Goal: Task Accomplishment & Management: Manage account settings

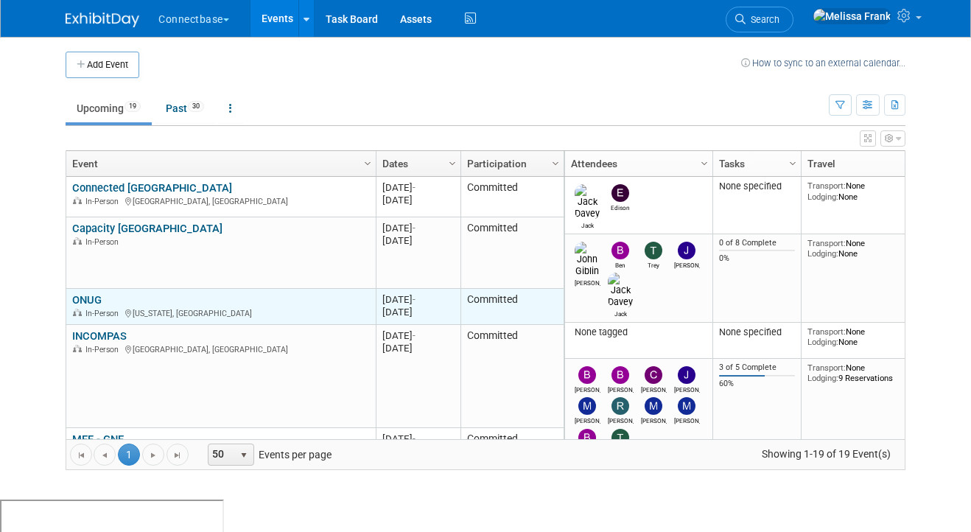
click at [90, 297] on link "ONUG" at bounding box center [86, 299] width 29 height 13
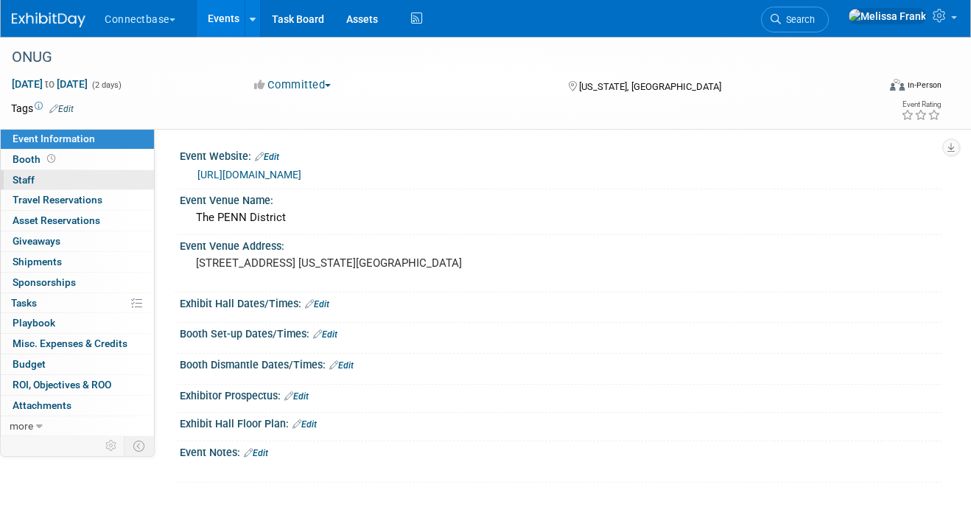
click at [58, 177] on link "0 Staff 0" at bounding box center [77, 180] width 153 height 20
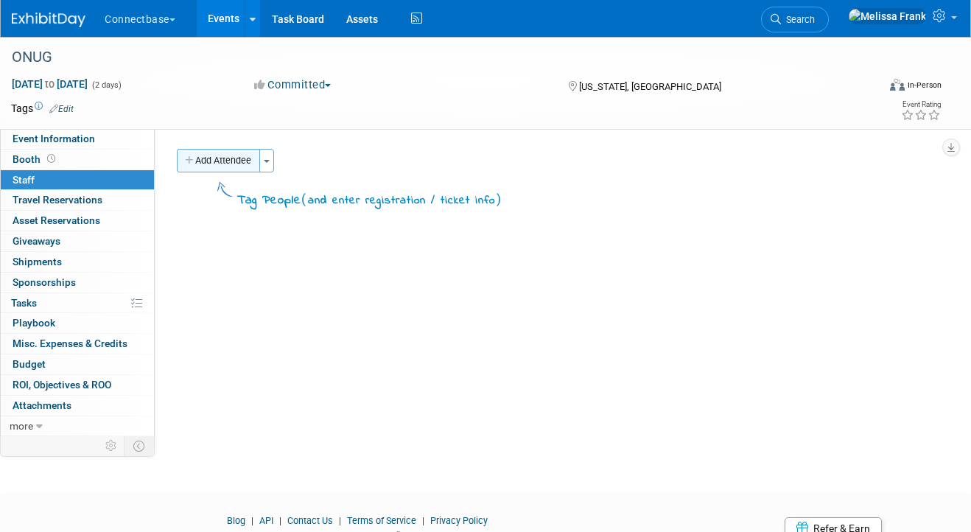
click at [254, 159] on button "Add Attendee" at bounding box center [218, 161] width 83 height 24
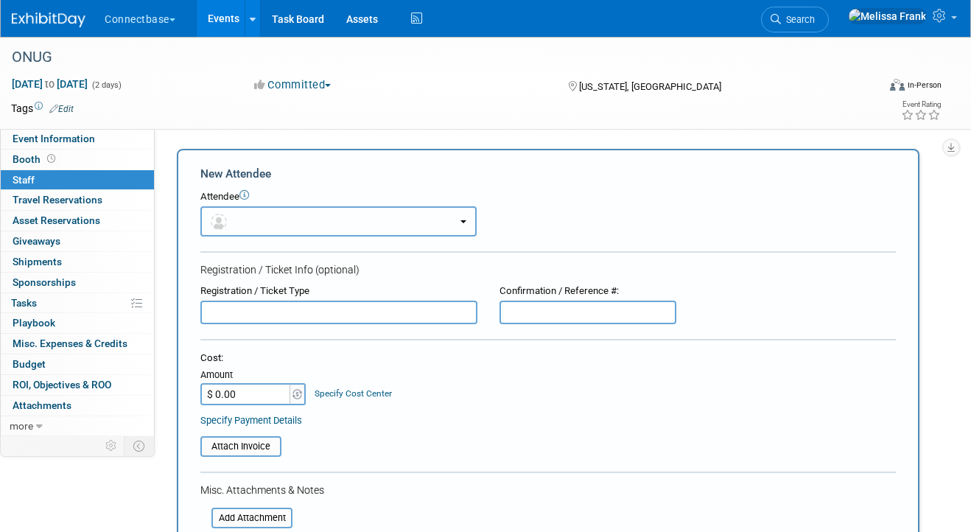
click at [253, 221] on button "button" at bounding box center [338, 221] width 276 height 30
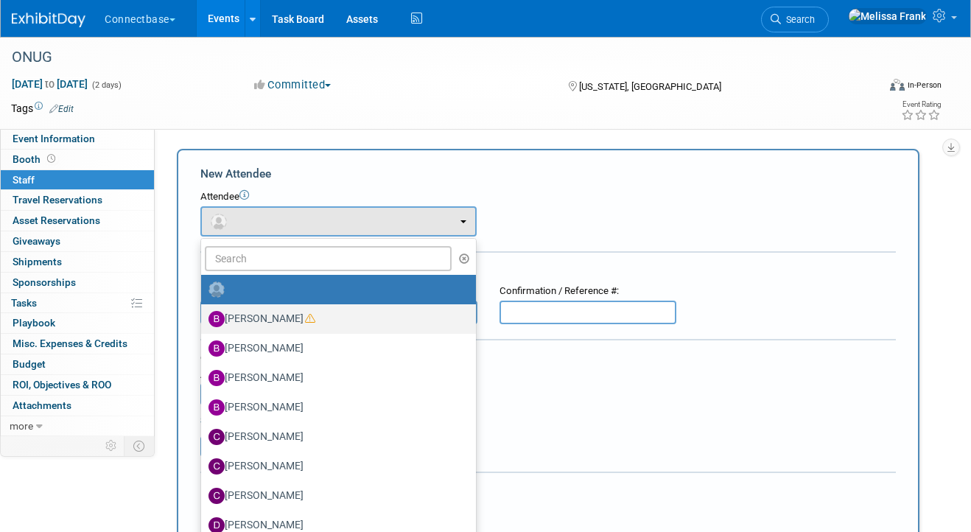
click at [266, 309] on label "Ben Edmond" at bounding box center [334, 319] width 253 height 24
click at [203, 312] on input "Ben Edmond" at bounding box center [199, 317] width 10 height 10
select select "5a309a58-1caa-4a1e-b031-5fcebf7888a3"
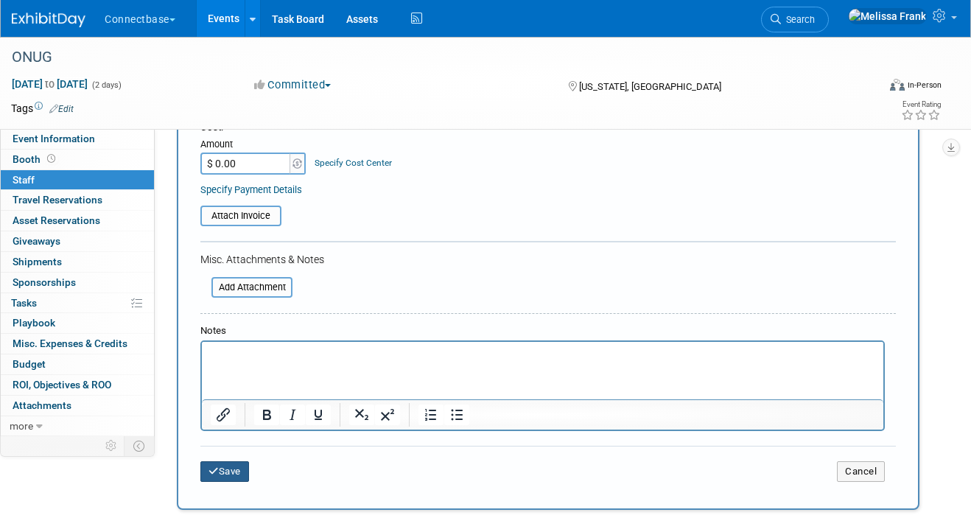
click at [228, 473] on button "Save" at bounding box center [224, 471] width 49 height 21
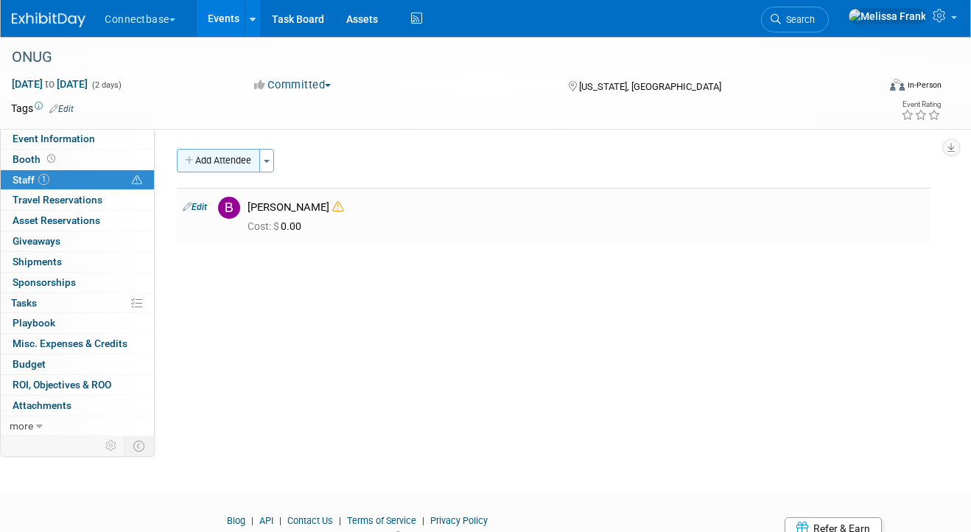
click at [228, 155] on button "Add Attendee" at bounding box center [218, 161] width 83 height 24
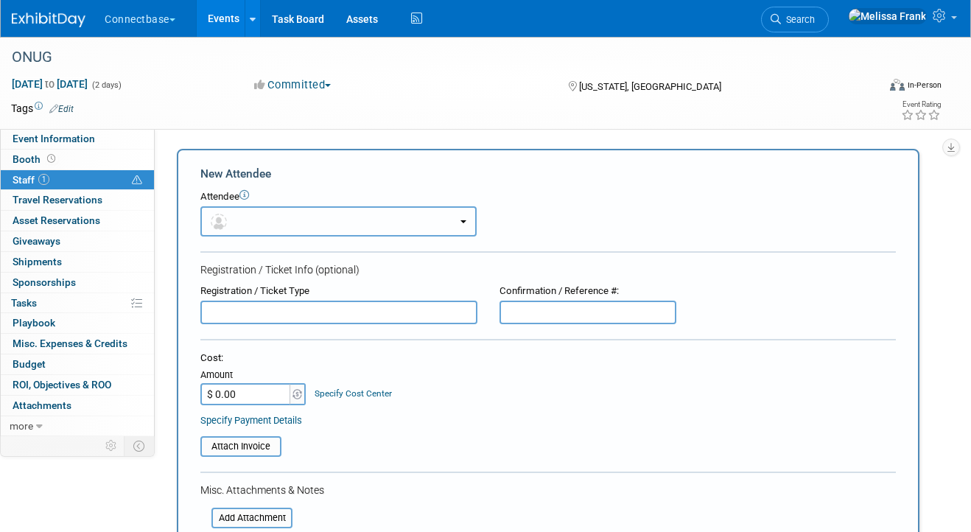
click at [258, 216] on button "button" at bounding box center [338, 221] width 276 height 30
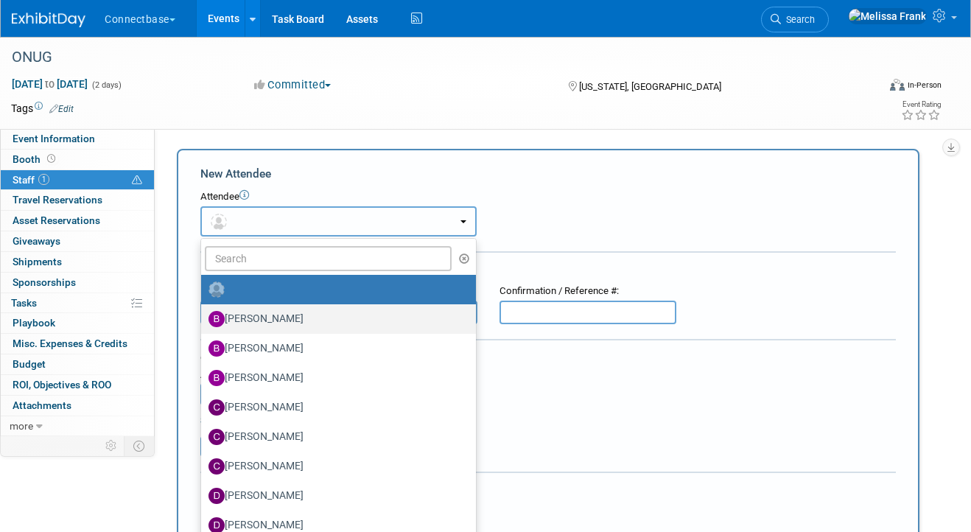
scroll to position [43, 0]
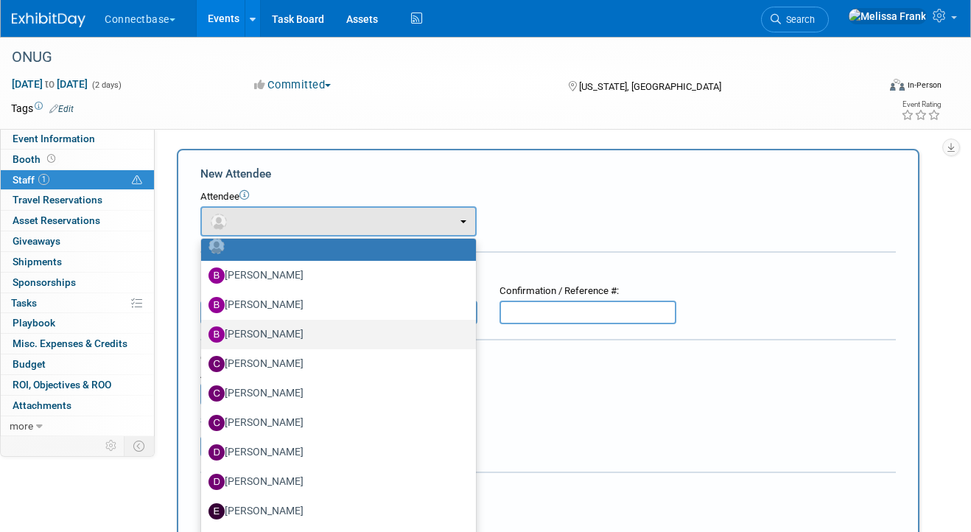
click at [292, 331] on label "Brian Duffner" at bounding box center [334, 335] width 253 height 24
click at [203, 331] on input "Brian Duffner" at bounding box center [199, 333] width 10 height 10
select select "ad459eec-f66a-4760-bba0-98643239bd39"
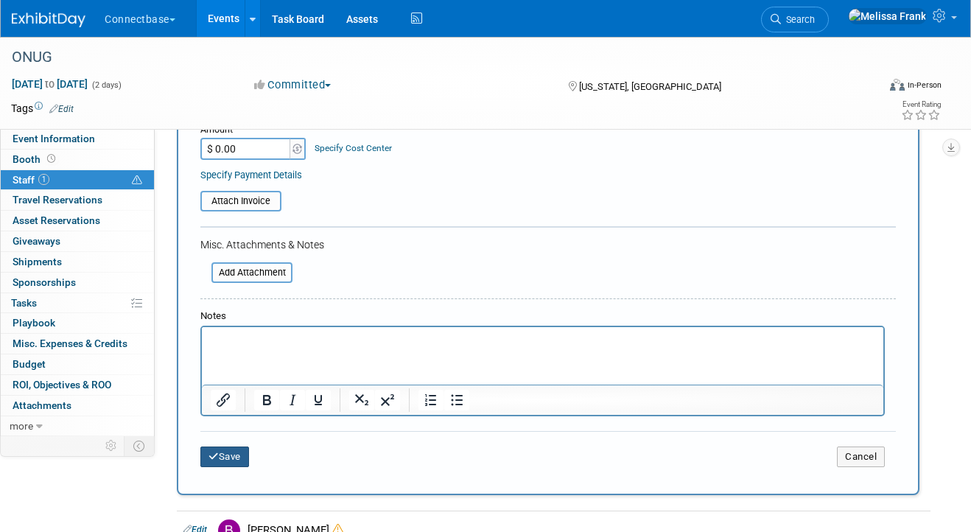
click at [233, 462] on button "Save" at bounding box center [224, 456] width 49 height 21
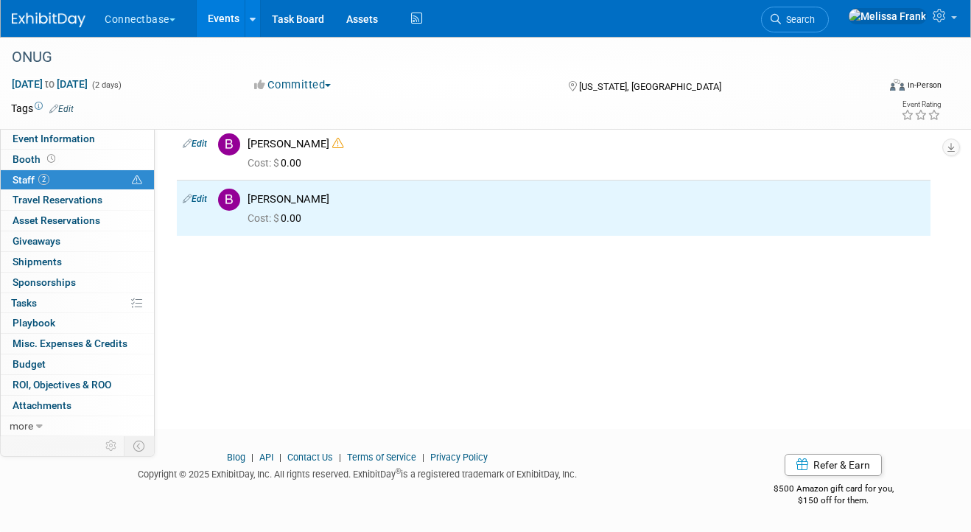
scroll to position [0, 0]
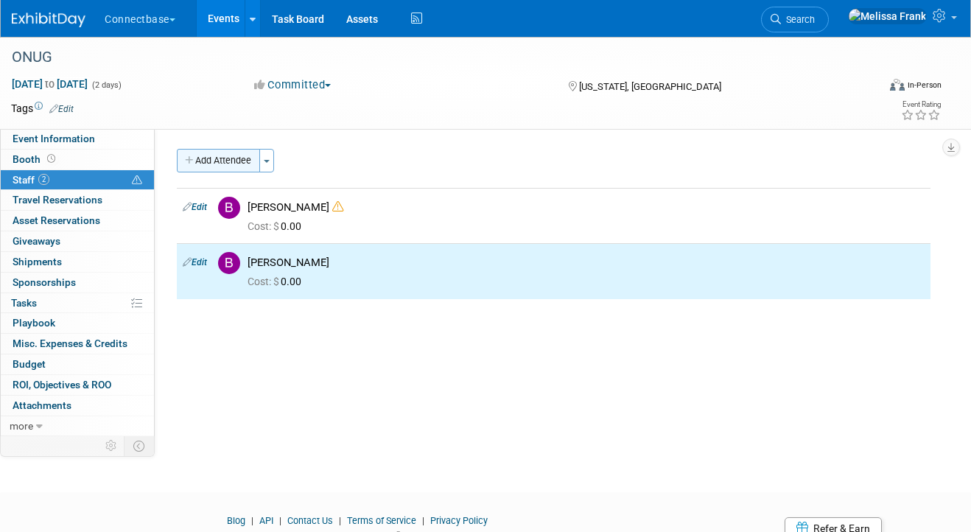
click at [223, 166] on button "Add Attendee" at bounding box center [218, 161] width 83 height 24
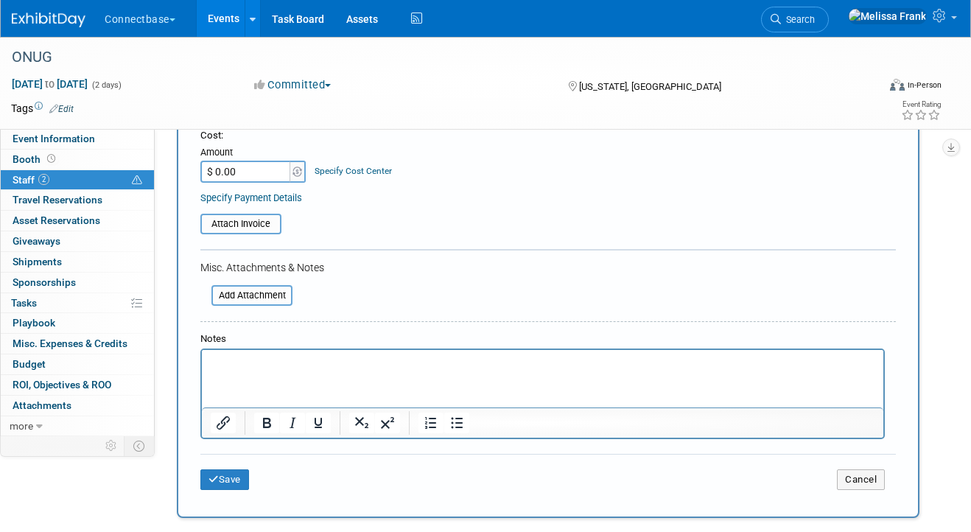
scroll to position [16, 0]
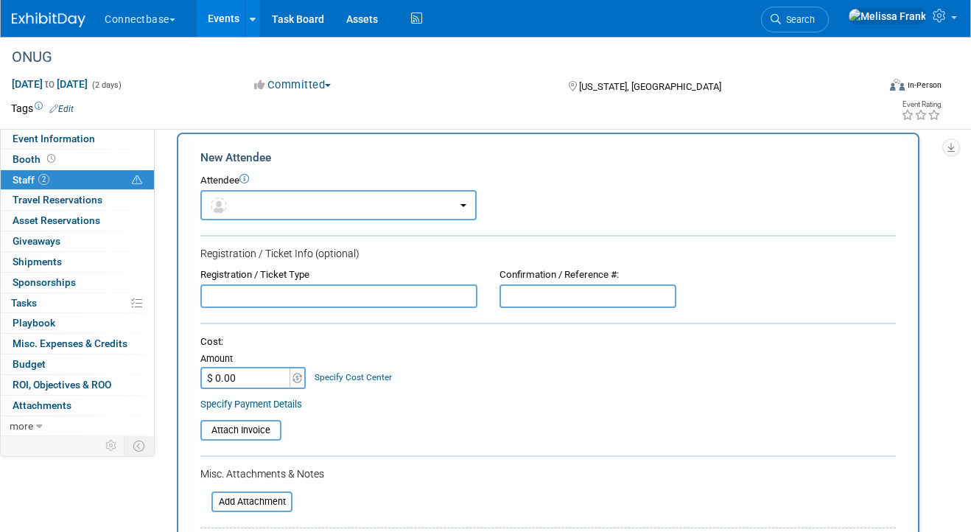
click at [246, 201] on button "button" at bounding box center [338, 205] width 276 height 30
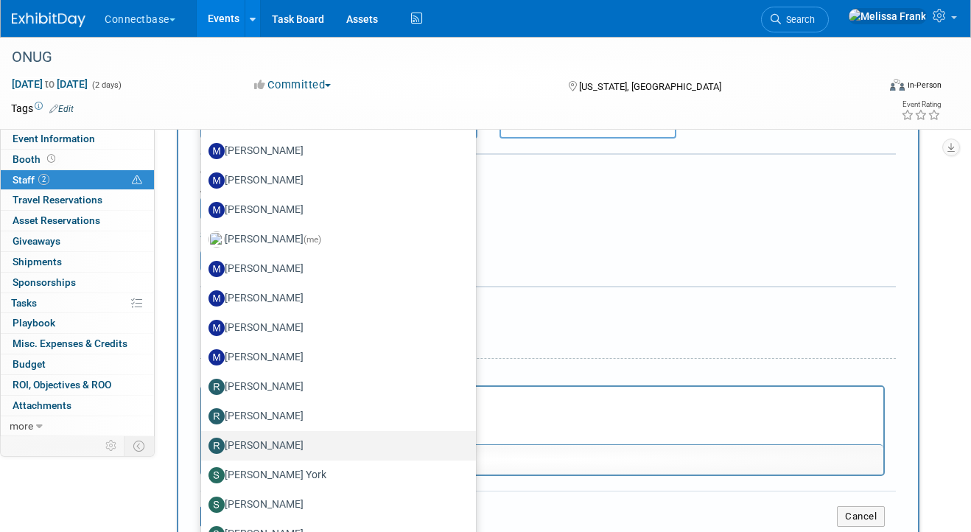
scroll to position [194, 0]
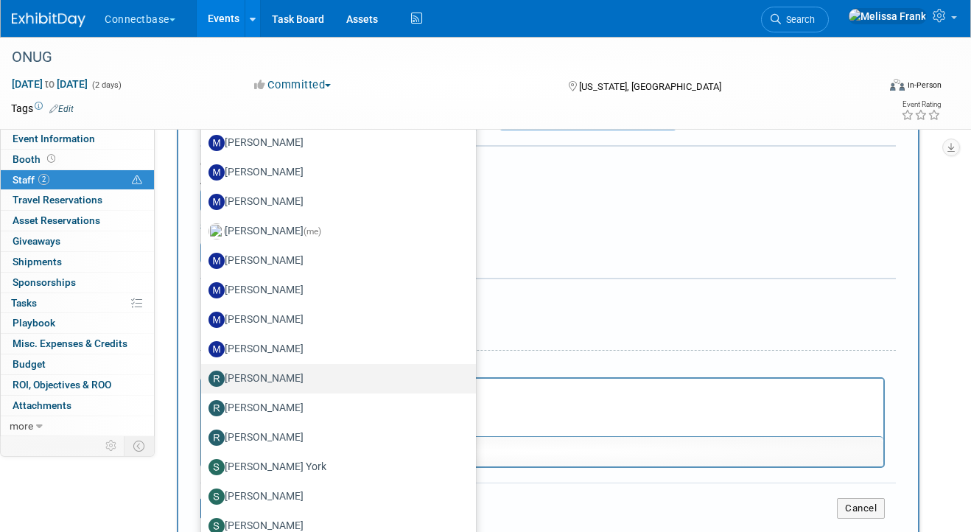
click at [259, 379] on label "RICHARD LEVINE" at bounding box center [334, 379] width 253 height 24
click at [203, 379] on input "RICHARD LEVINE" at bounding box center [199, 377] width 10 height 10
select select "b6a3dd16-92bc-4a3b-8bd5-4eda41aff973"
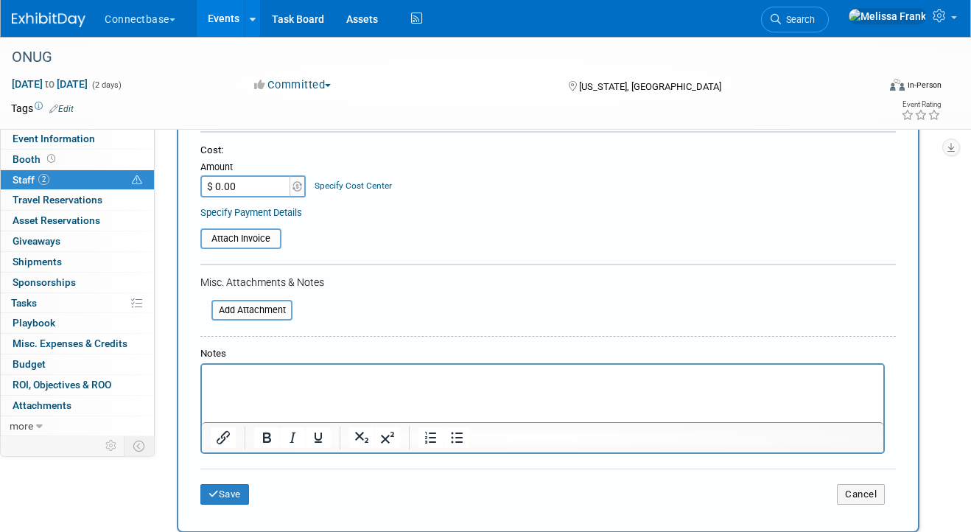
scroll to position [311, 0]
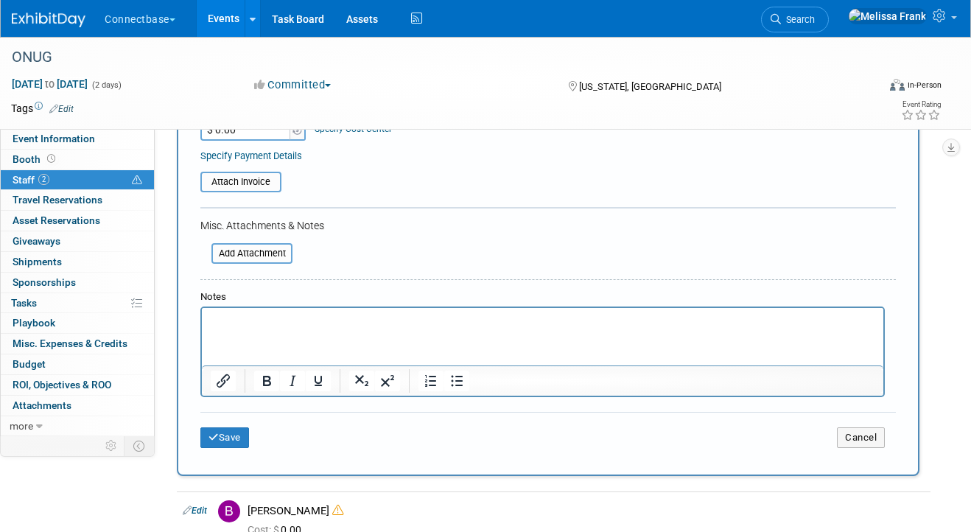
click at [236, 451] on div "Save Cancel" at bounding box center [547, 435] width 695 height 47
click at [236, 436] on button "Save" at bounding box center [224, 437] width 49 height 21
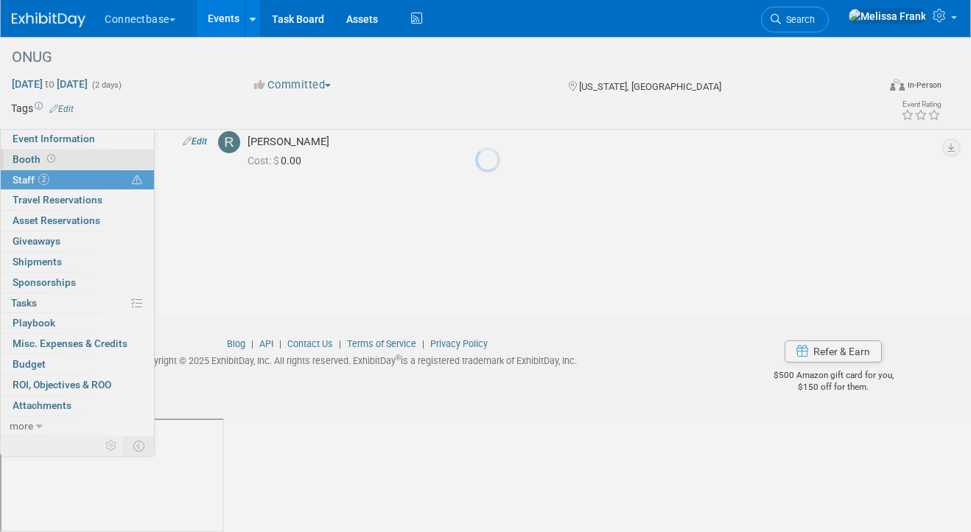
scroll to position [63, 0]
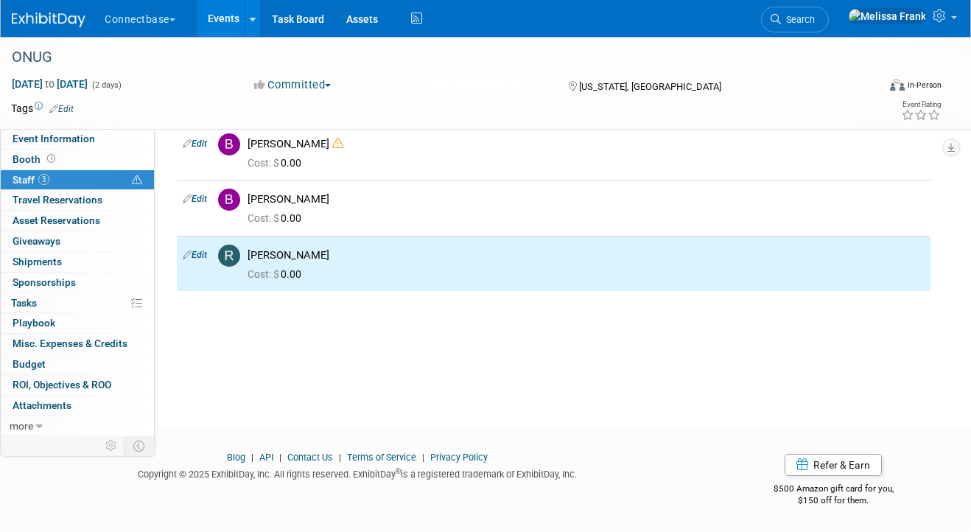
click at [100, 186] on link "3 Staff 3" at bounding box center [77, 180] width 153 height 20
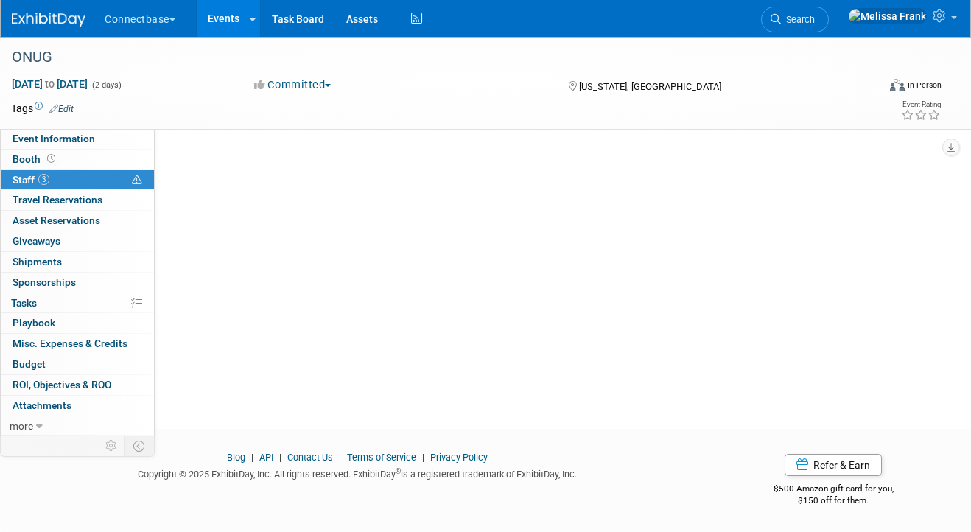
scroll to position [0, 0]
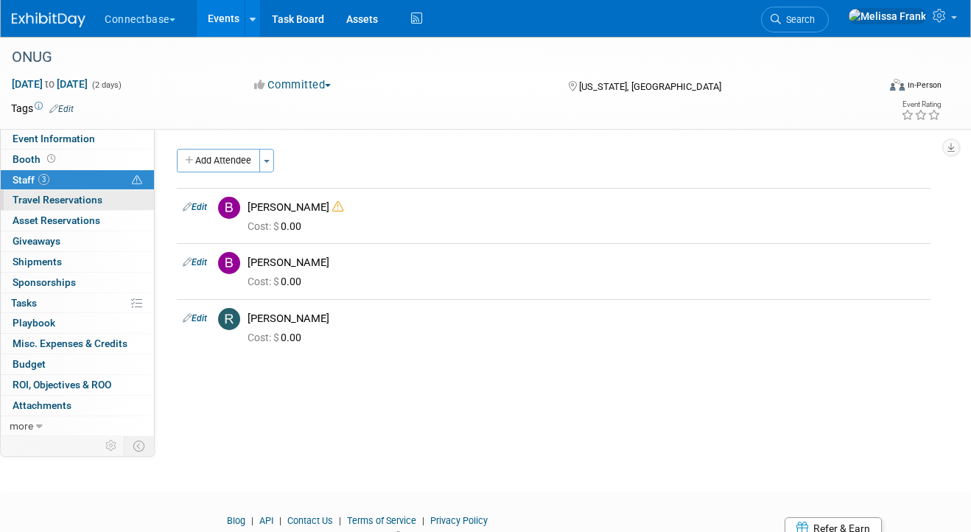
click at [101, 198] on span "Travel Reservations 0" at bounding box center [58, 200] width 90 height 12
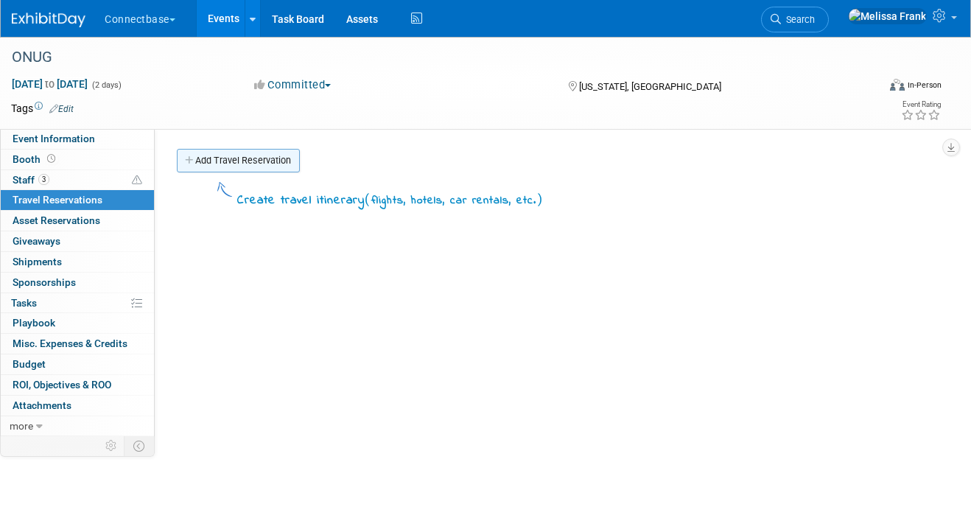
click at [214, 159] on link "Add Travel Reservation" at bounding box center [238, 161] width 123 height 24
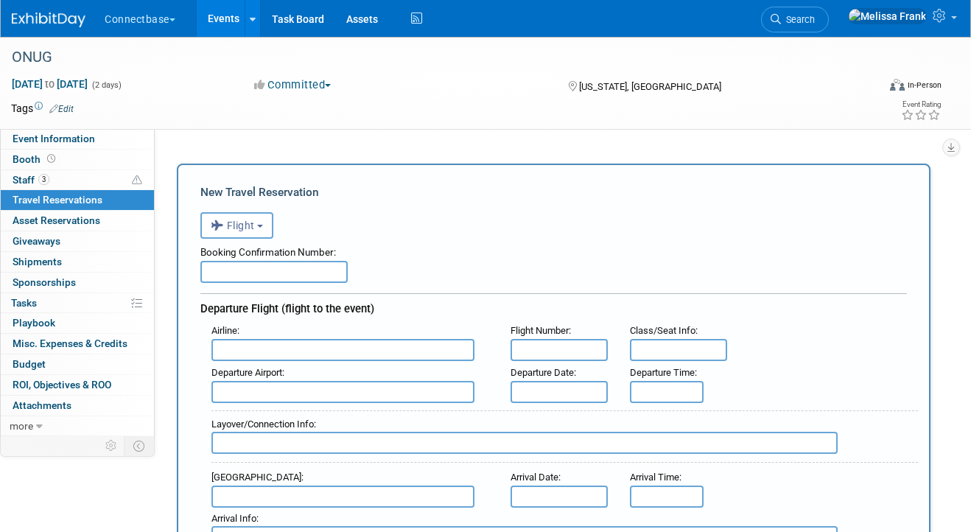
click at [230, 267] on input "text" at bounding box center [273, 272] width 147 height 22
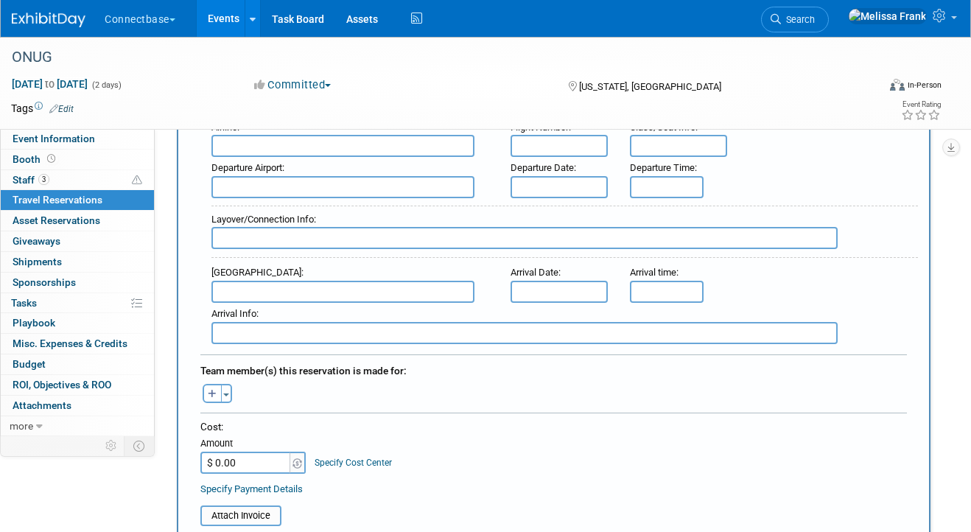
scroll to position [474, 0]
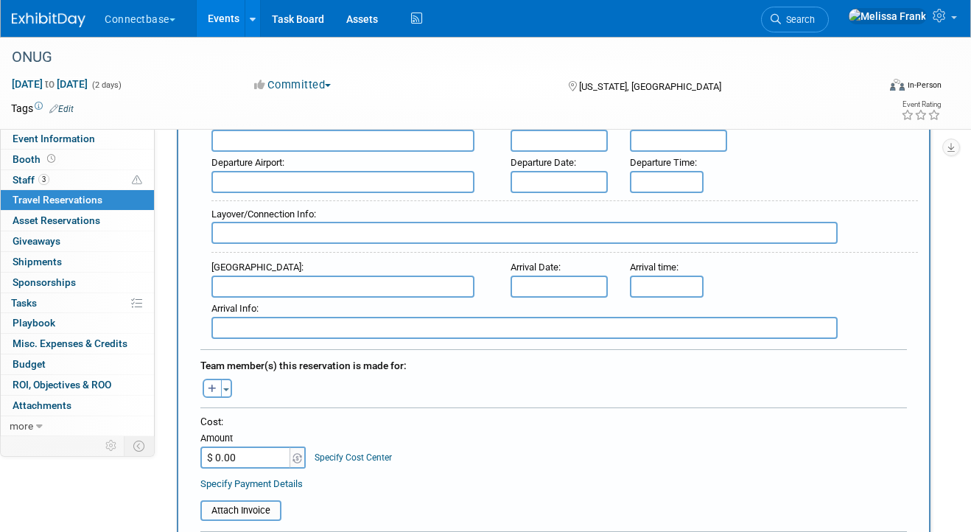
click at [236, 453] on input "$ 0.00" at bounding box center [246, 457] width 92 height 22
paste input "587.97"
type input "$ 587.97"
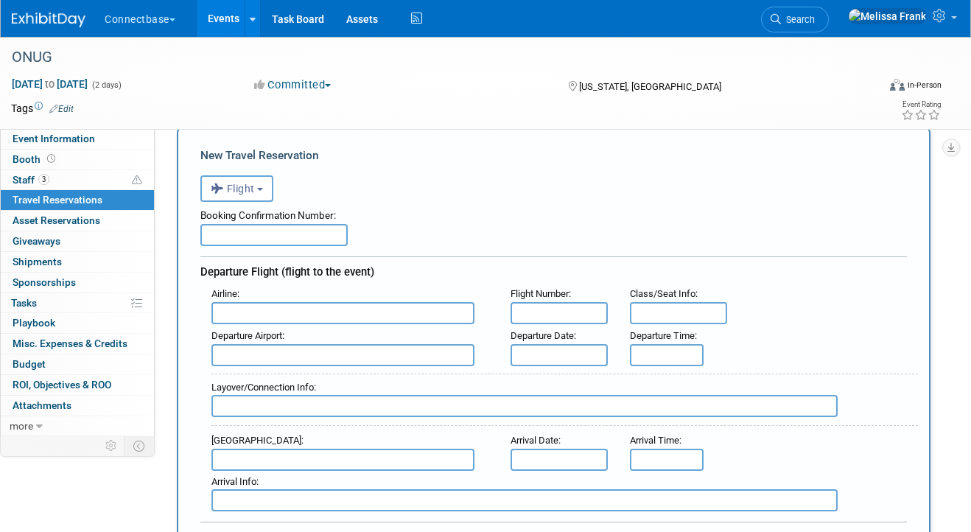
scroll to position [0, 0]
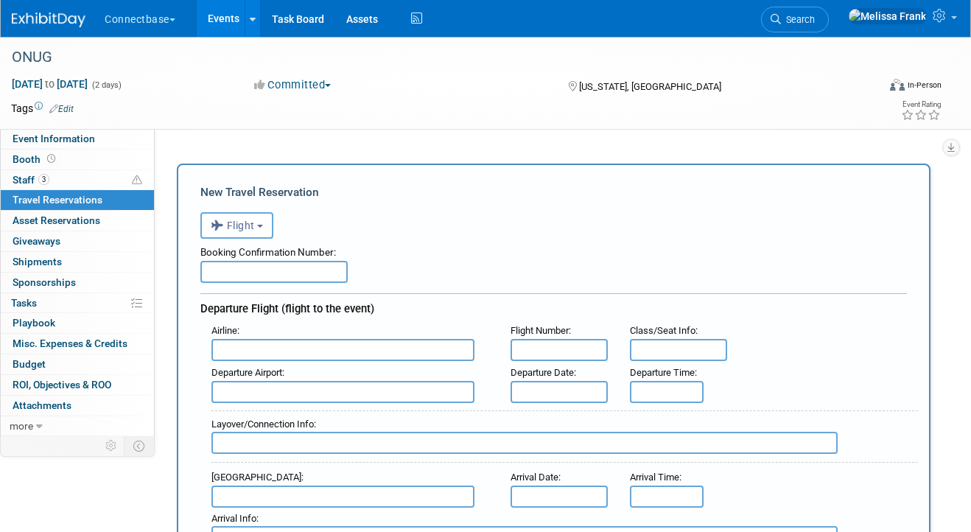
click at [265, 281] on input "text" at bounding box center [273, 272] width 147 height 22
paste input "BHESHQ"
type input "BHESHQ"
click at [268, 342] on input "text" at bounding box center [342, 350] width 263 height 22
click at [546, 354] on input "text" at bounding box center [558, 350] width 97 height 22
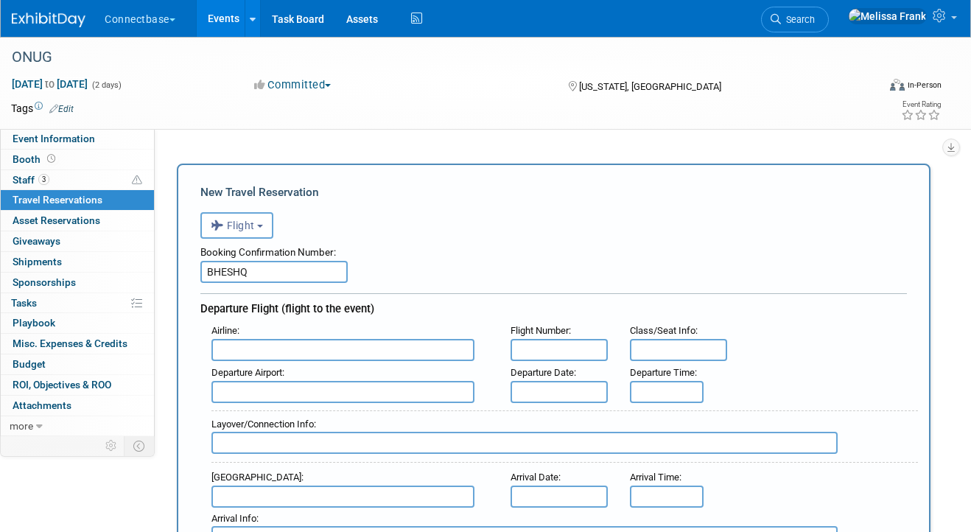
paste input "# 3625"
type input "# 3625"
click at [242, 353] on input "text" at bounding box center [342, 350] width 263 height 22
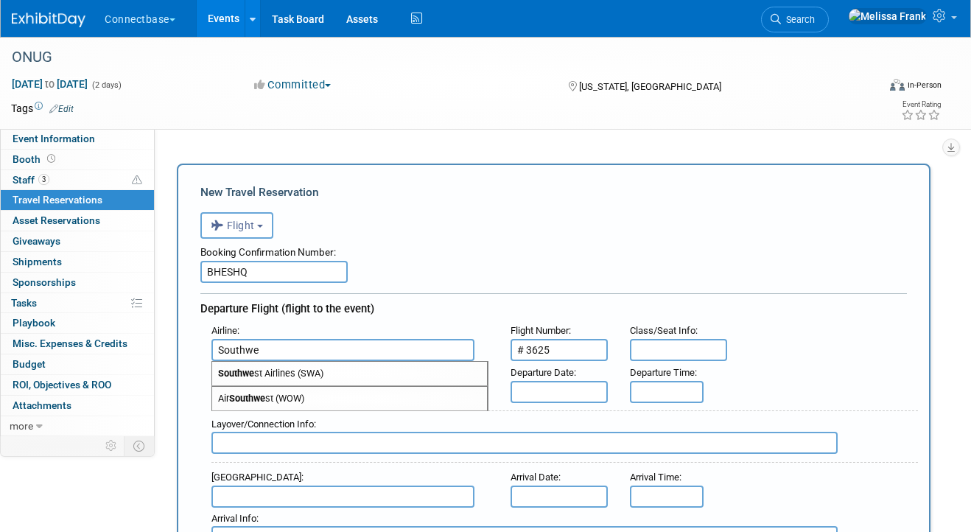
click at [314, 381] on span "Southwe st Airlines (SWA)" at bounding box center [349, 374] width 275 height 24
type input "Southwest Airlines (SWA)"
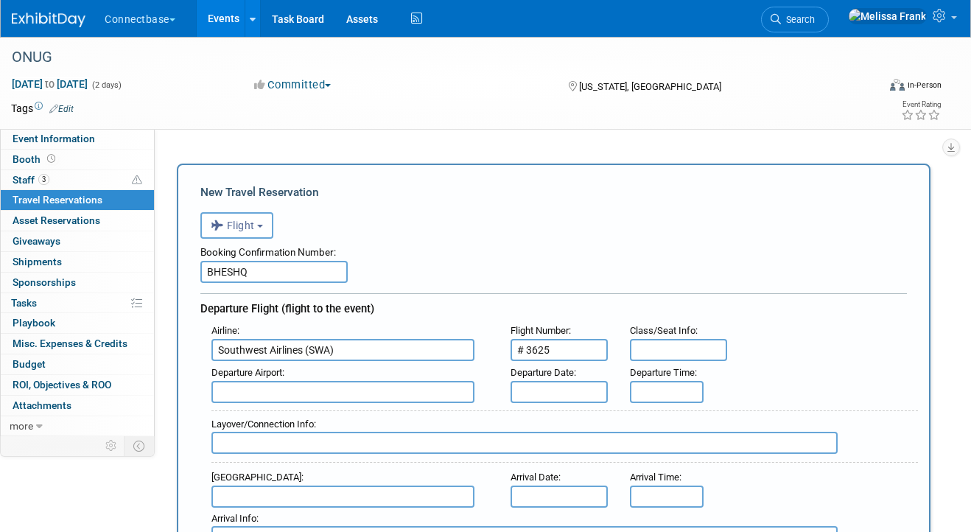
click at [389, 392] on input "text" at bounding box center [342, 392] width 263 height 22
paste input "MCI"
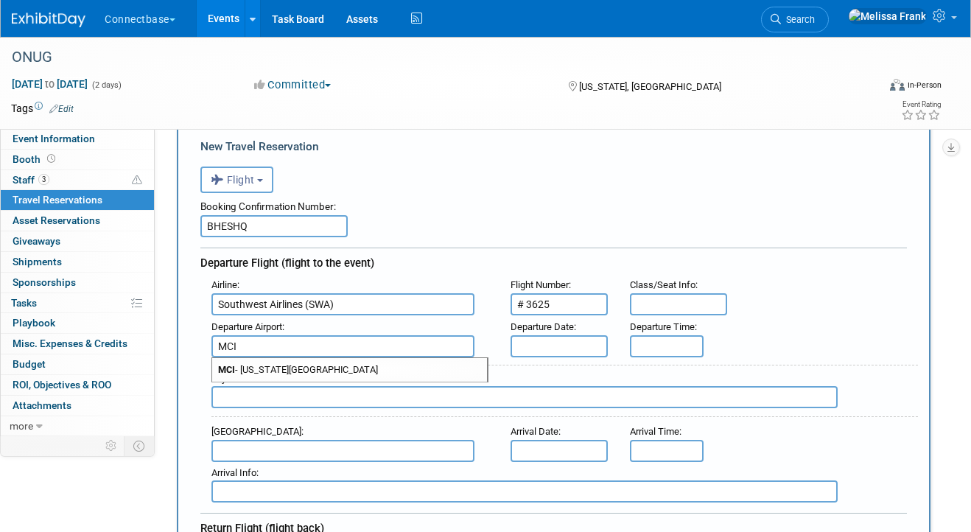
scroll to position [51, 0]
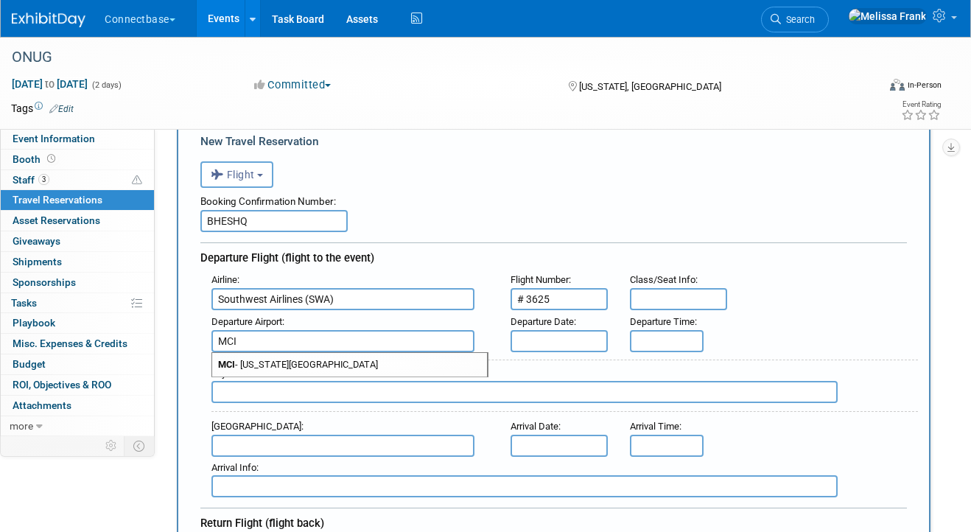
click at [357, 369] on span "MCI - Kansas City International Airport" at bounding box center [349, 365] width 275 height 24
type input "MCI - Kansas City International Airport"
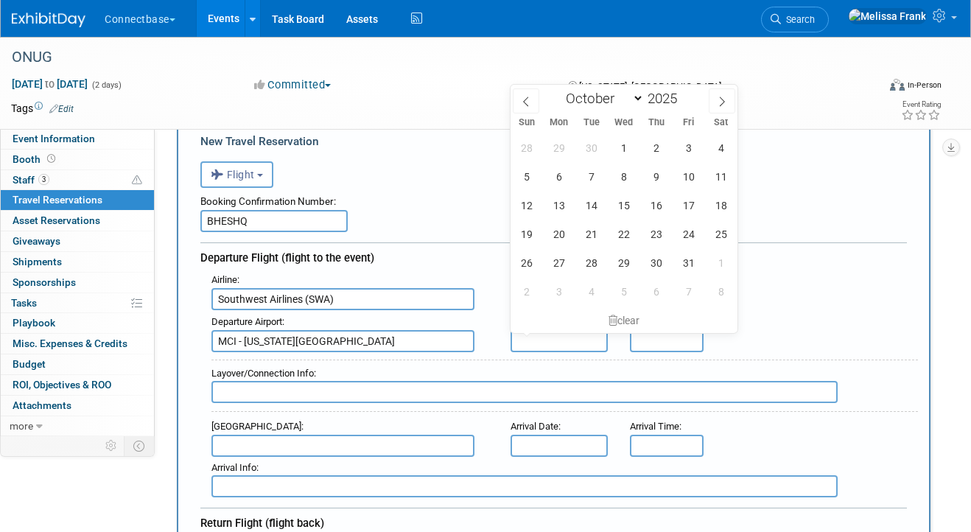
click at [569, 335] on input "text" at bounding box center [558, 341] width 97 height 22
click at [586, 237] on span "21" at bounding box center [591, 233] width 29 height 29
type input "[DATE]"
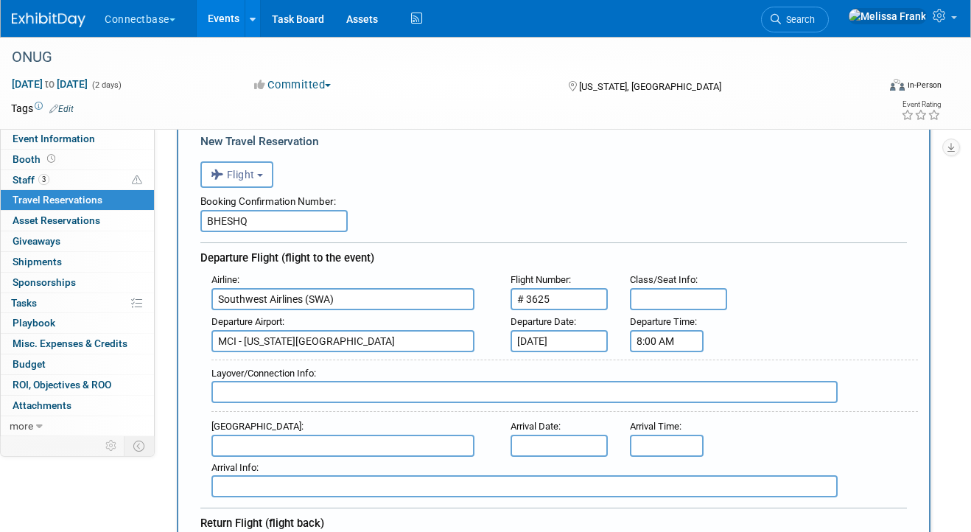
click at [661, 342] on input "8:00 AM" at bounding box center [667, 341] width 74 height 22
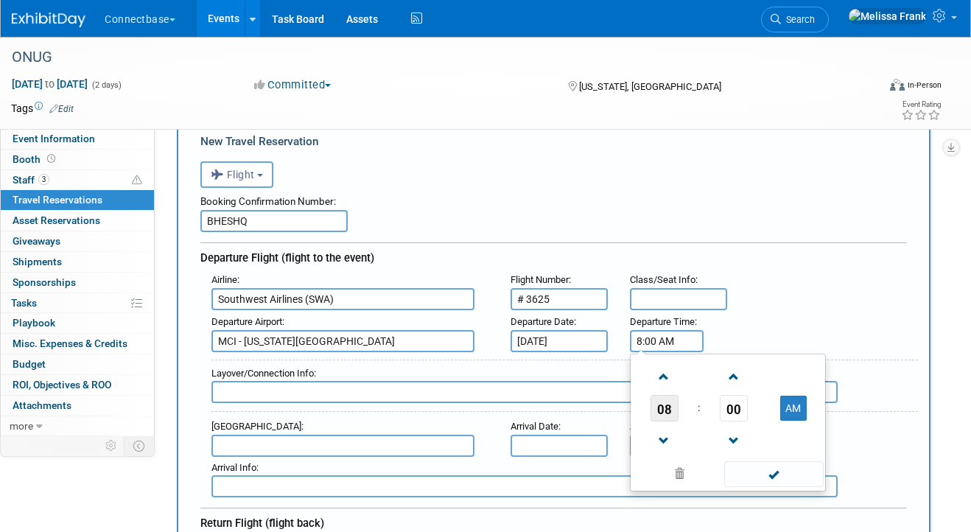
click at [663, 396] on span "08" at bounding box center [664, 408] width 28 height 27
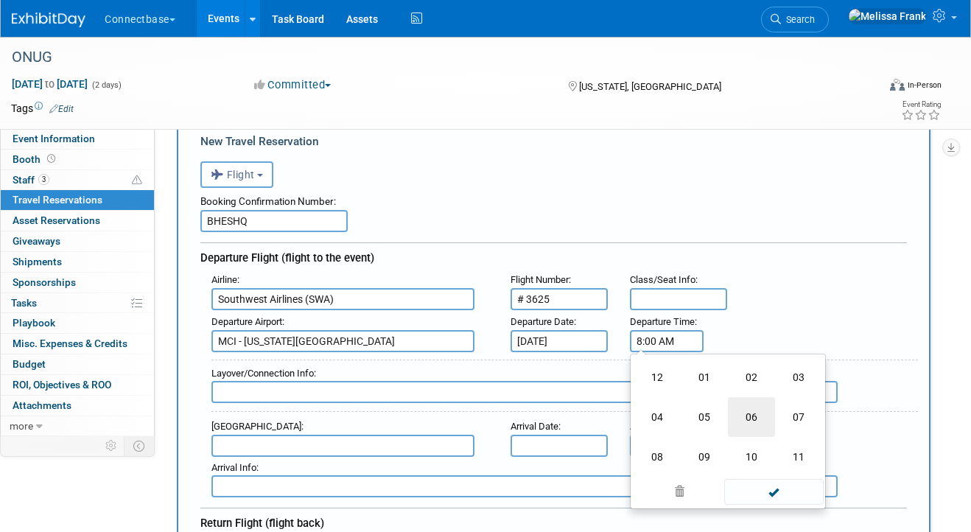
click at [747, 417] on td "06" at bounding box center [751, 417] width 47 height 40
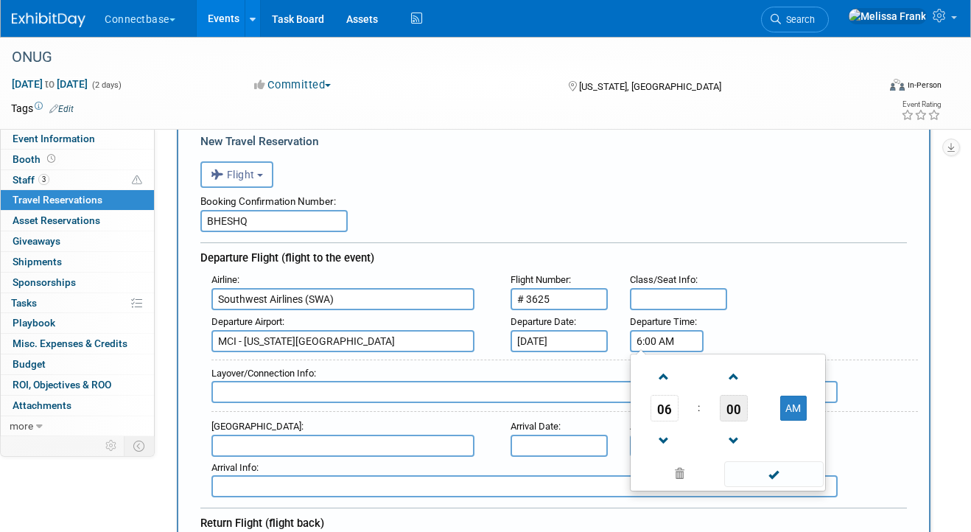
click at [736, 406] on span "00" at bounding box center [733, 408] width 28 height 27
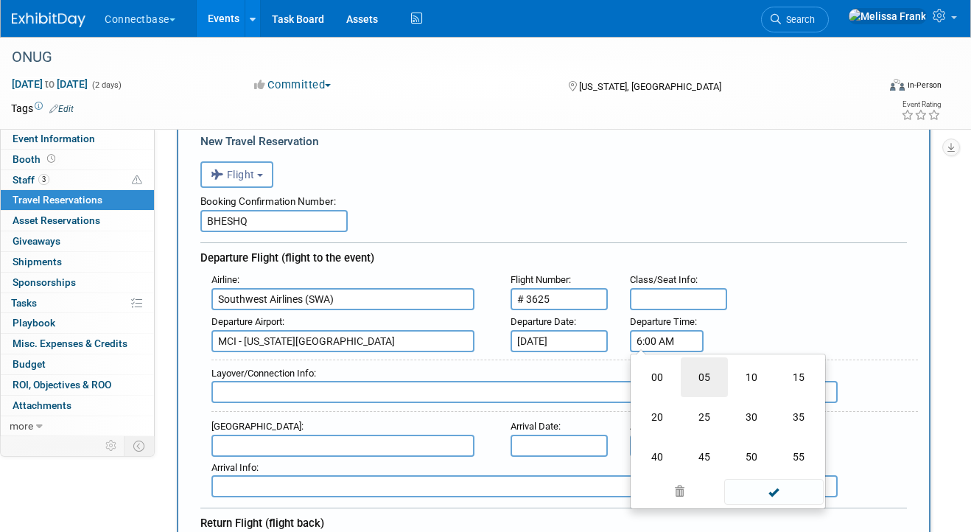
click at [710, 379] on td "05" at bounding box center [703, 377] width 47 height 40
type input "6:05 AM"
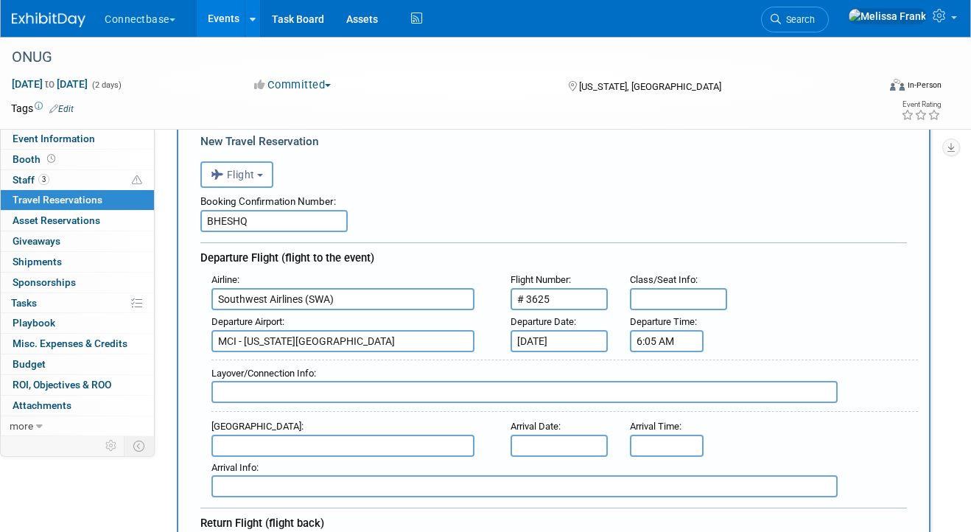
click at [833, 238] on div "Booking Confirmation Number: BHESHQ Departure Flight (flight to the event) Airl…" at bounding box center [553, 475] width 706 height 574
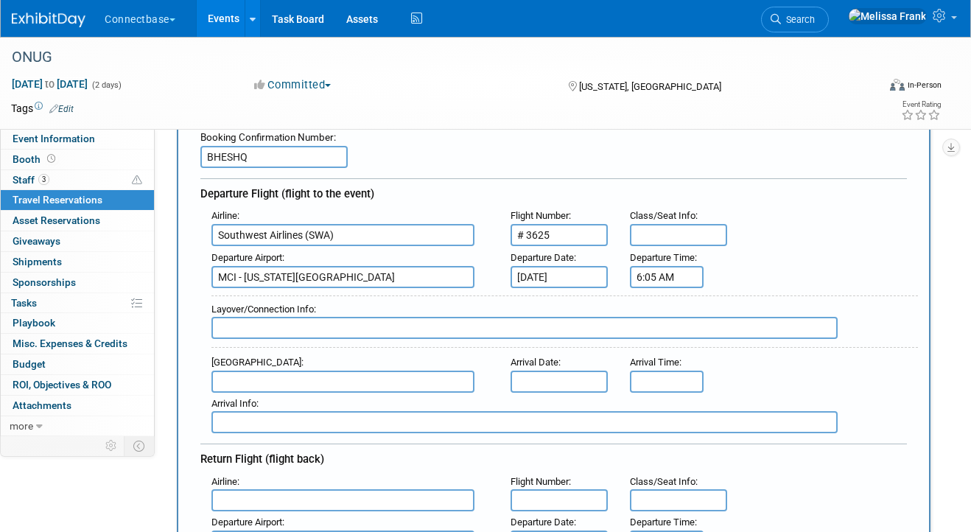
scroll to position [153, 0]
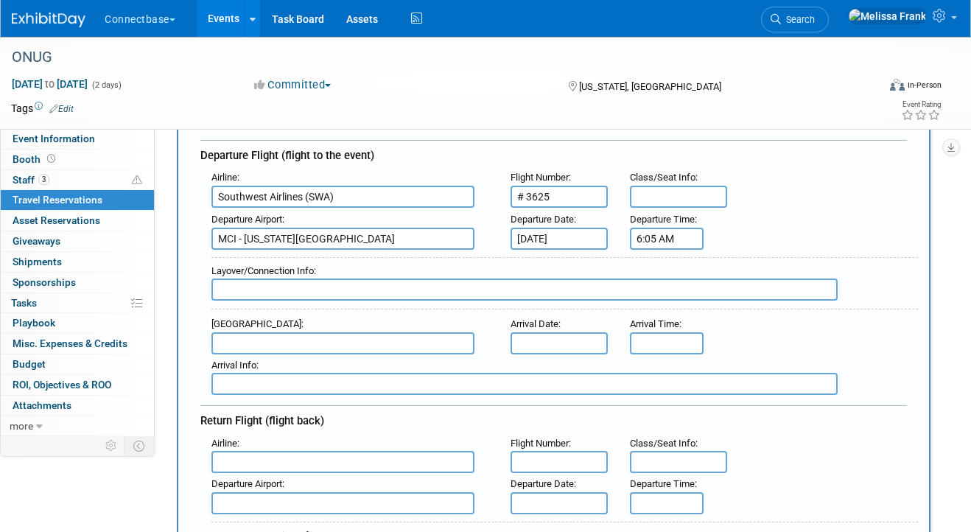
click at [256, 347] on input "text" at bounding box center [342, 343] width 263 height 22
paste input "LaGuardia"
click at [219, 342] on input "LaGuardia" at bounding box center [342, 343] width 263 height 22
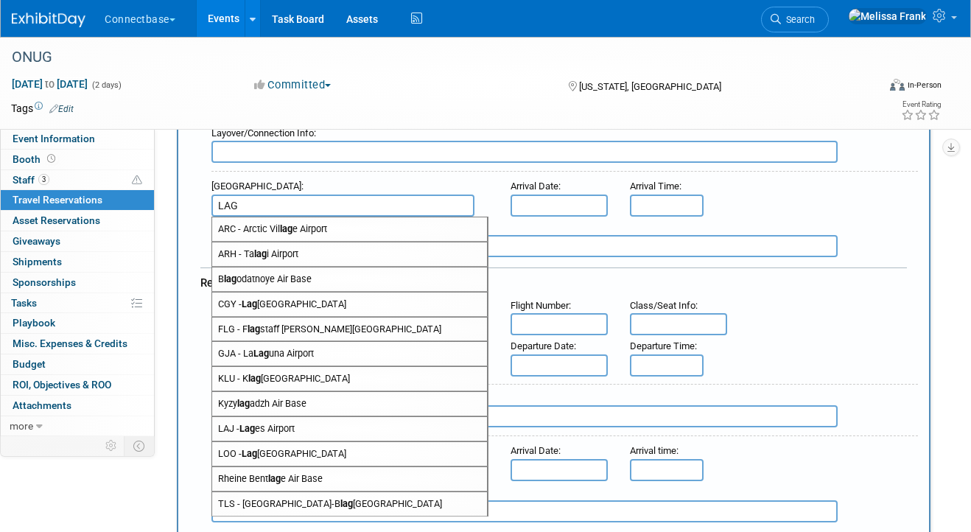
scroll to position [278, 0]
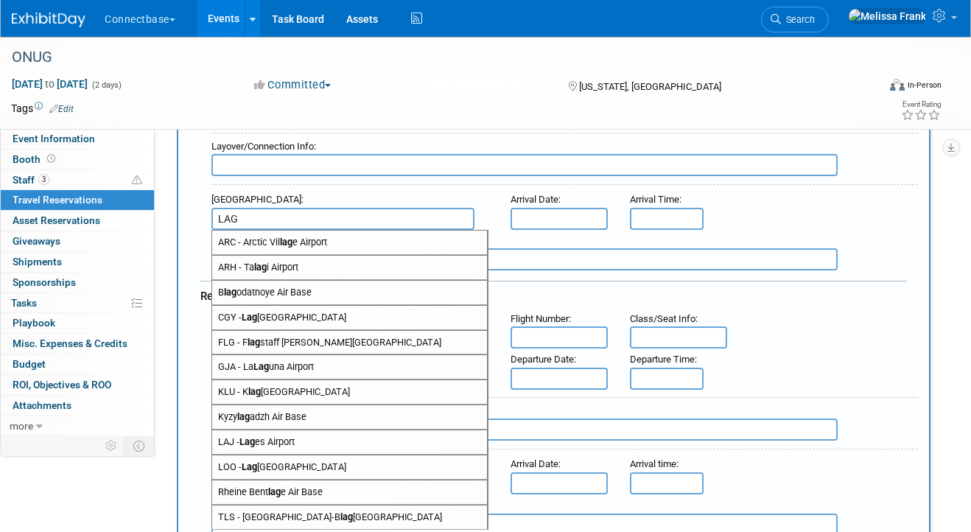
click at [265, 221] on input "LAG" at bounding box center [342, 219] width 263 height 22
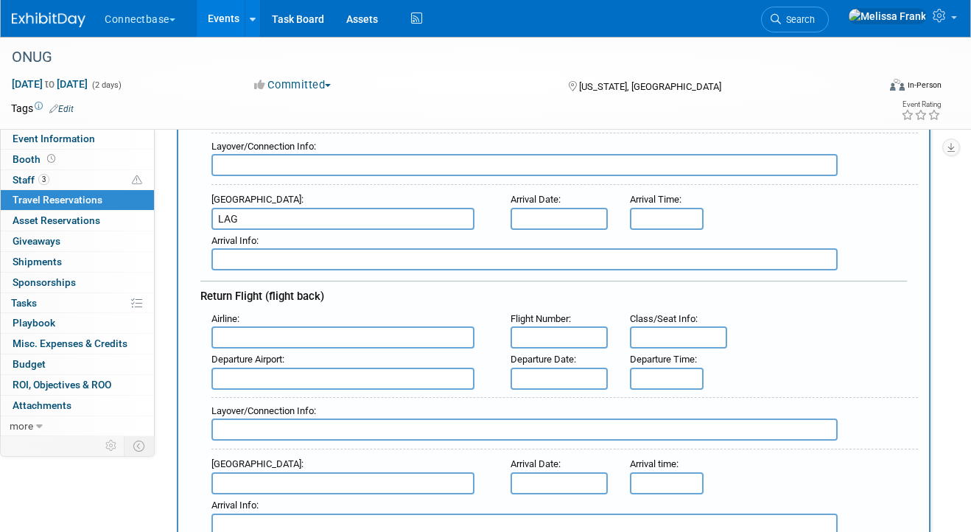
click at [265, 221] on input "LAG" at bounding box center [342, 219] width 263 height 22
click at [242, 213] on input "NY" at bounding box center [342, 219] width 263 height 22
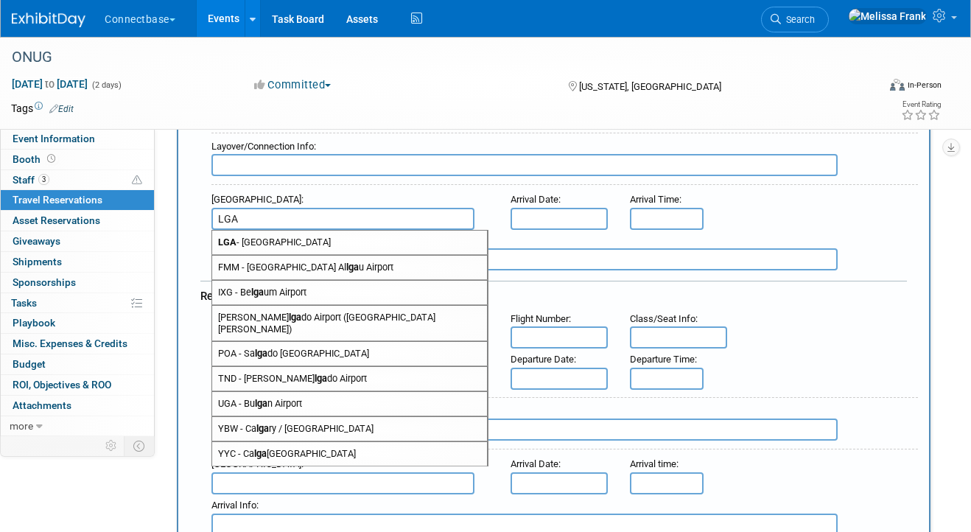
click at [285, 237] on span "LGA - La Guardia Airport" at bounding box center [349, 242] width 275 height 24
type input "LGA - La Guardia Airport"
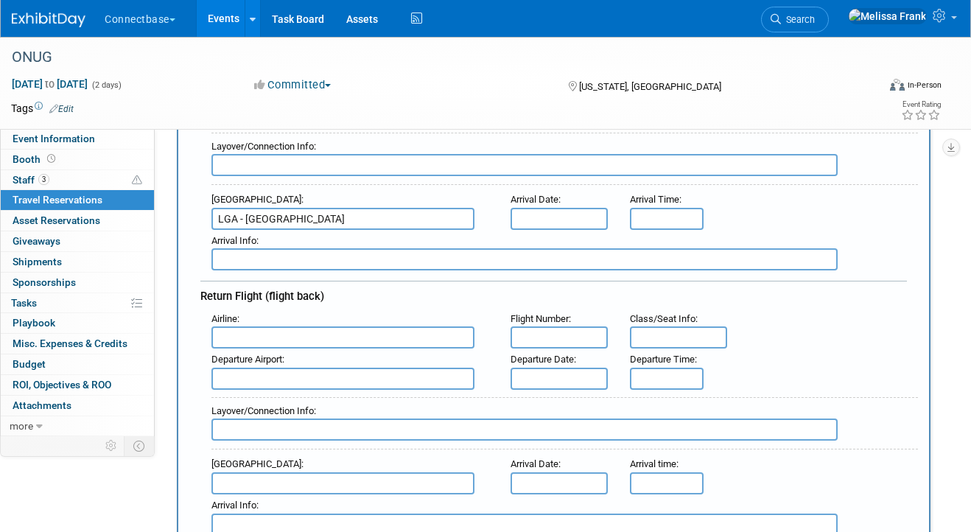
click at [543, 221] on input "text" at bounding box center [558, 219] width 97 height 22
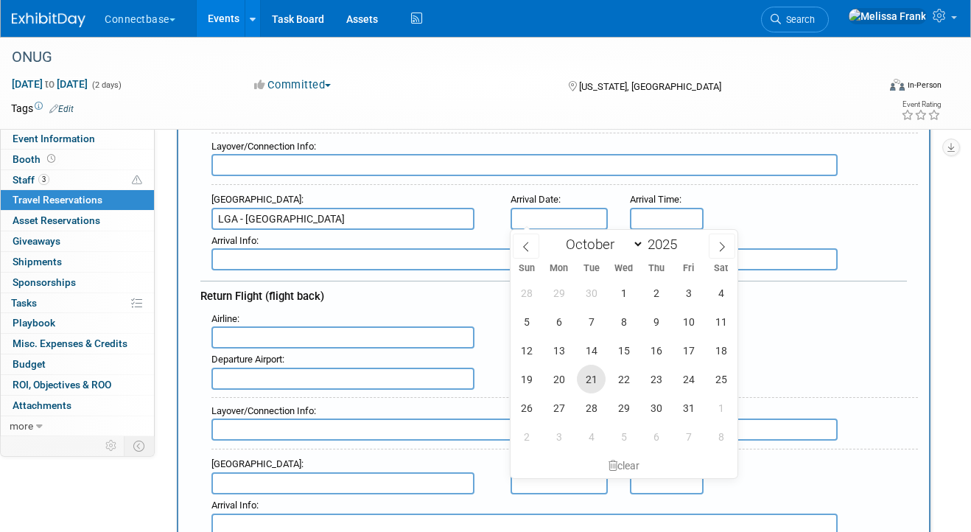
click at [596, 384] on span "21" at bounding box center [591, 379] width 29 height 29
type input "[DATE]"
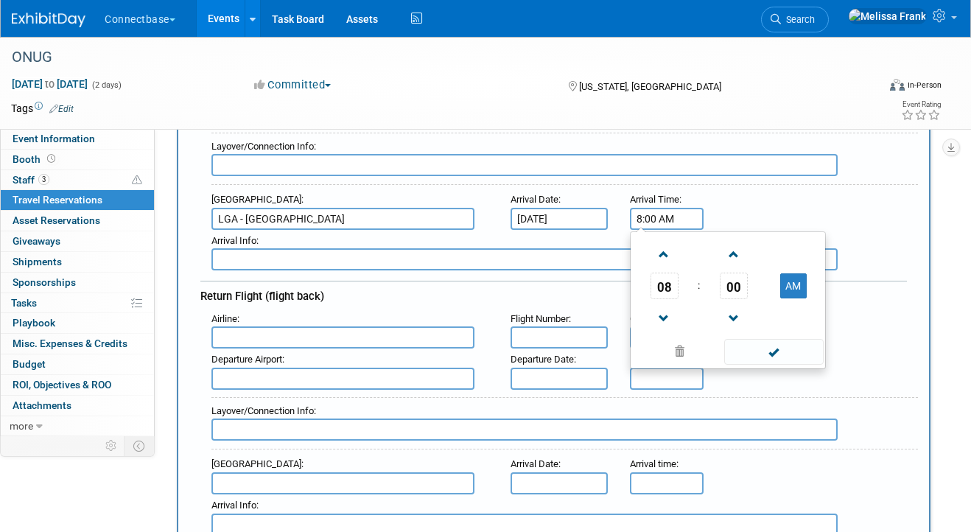
click at [671, 220] on input "8:00 AM" at bounding box center [667, 219] width 74 height 22
click at [666, 284] on span "08" at bounding box center [664, 285] width 28 height 27
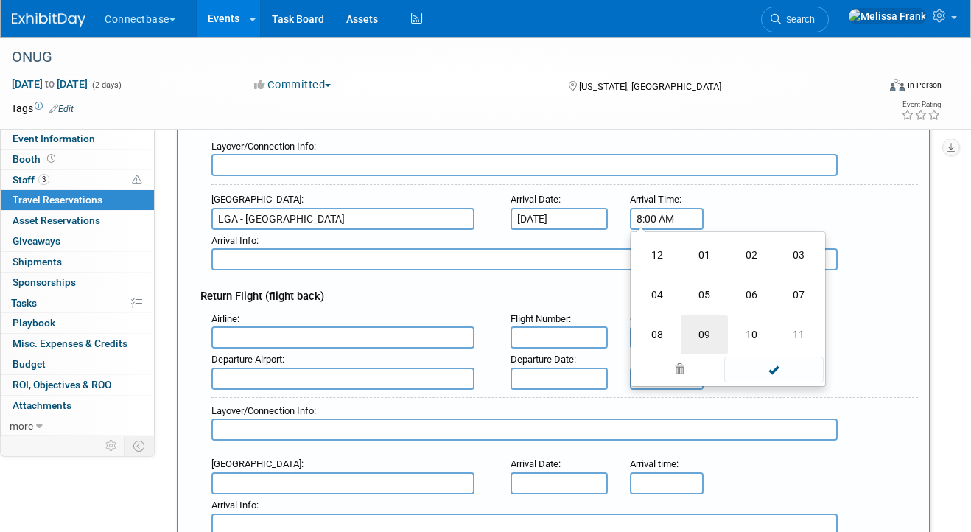
click at [705, 332] on td "09" at bounding box center [703, 334] width 47 height 40
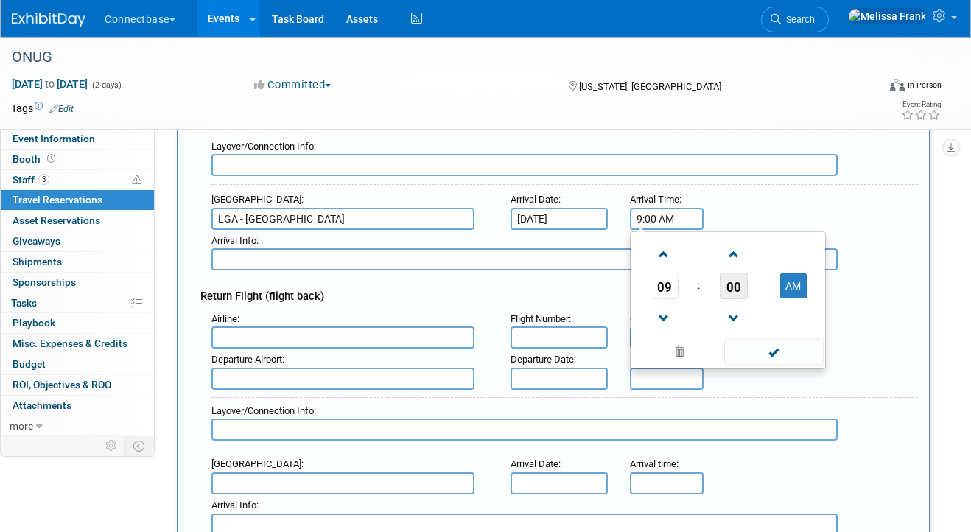
click at [745, 282] on span "00" at bounding box center [733, 285] width 28 height 27
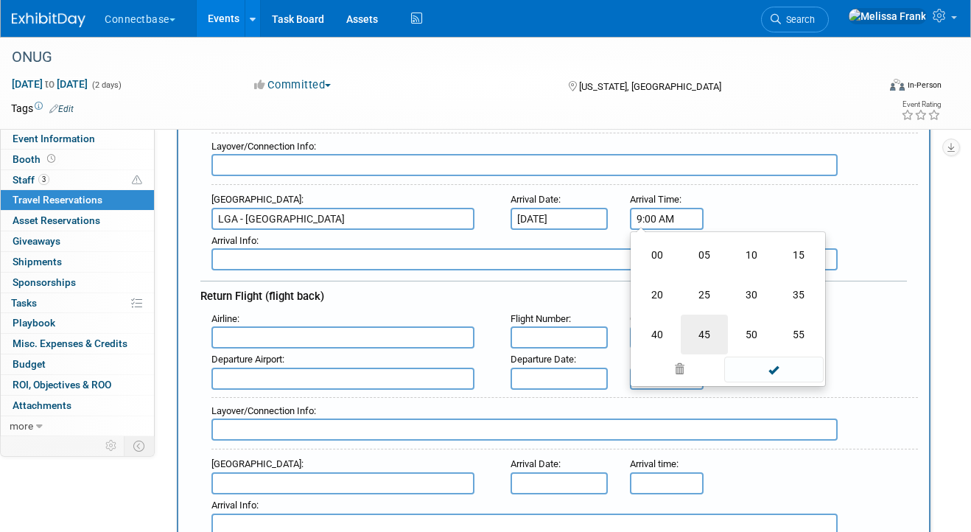
click at [702, 331] on td "45" at bounding box center [703, 334] width 47 height 40
type input "9:45 AM"
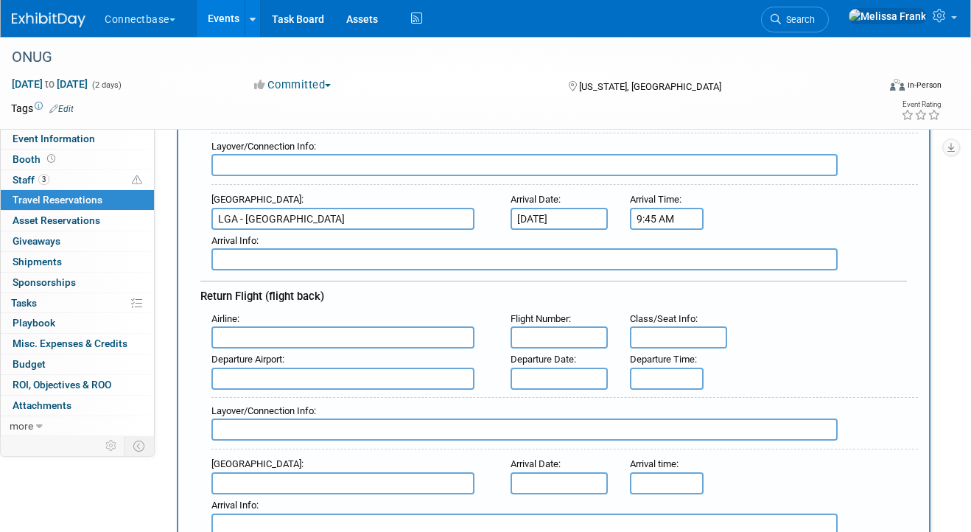
click at [750, 199] on div "Arrival Airport : LGA - La Guardia Airport Arrival Date : Oct 21, 2025 Arrival …" at bounding box center [558, 209] width 717 height 41
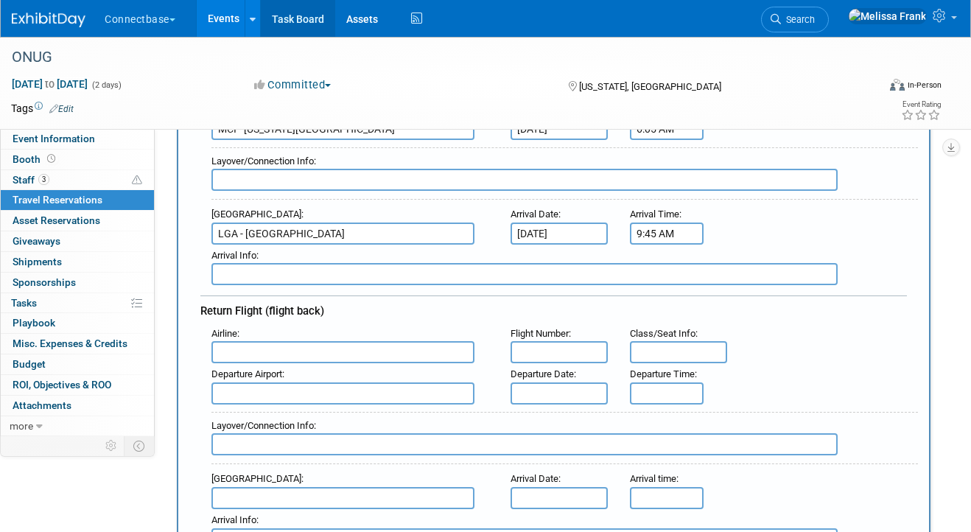
scroll to position [268, 0]
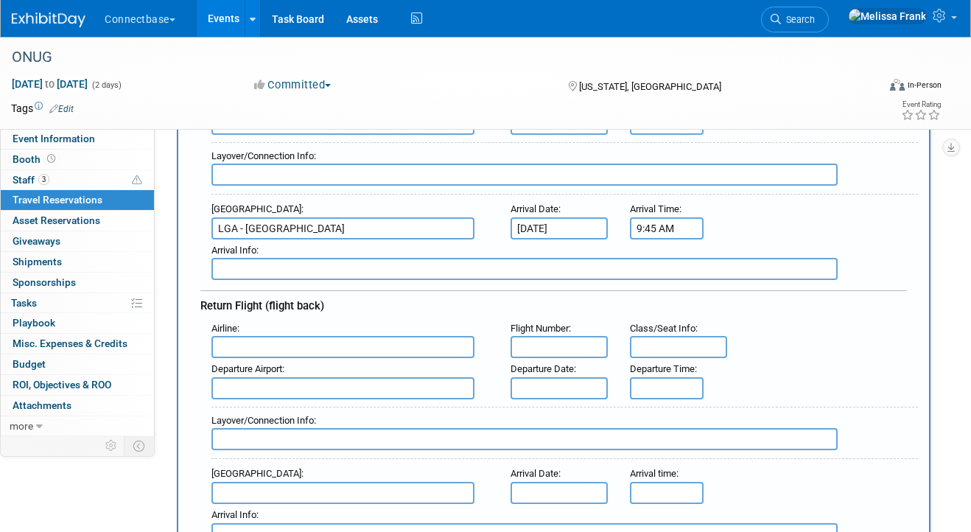
click at [319, 351] on input "text" at bounding box center [342, 347] width 263 height 22
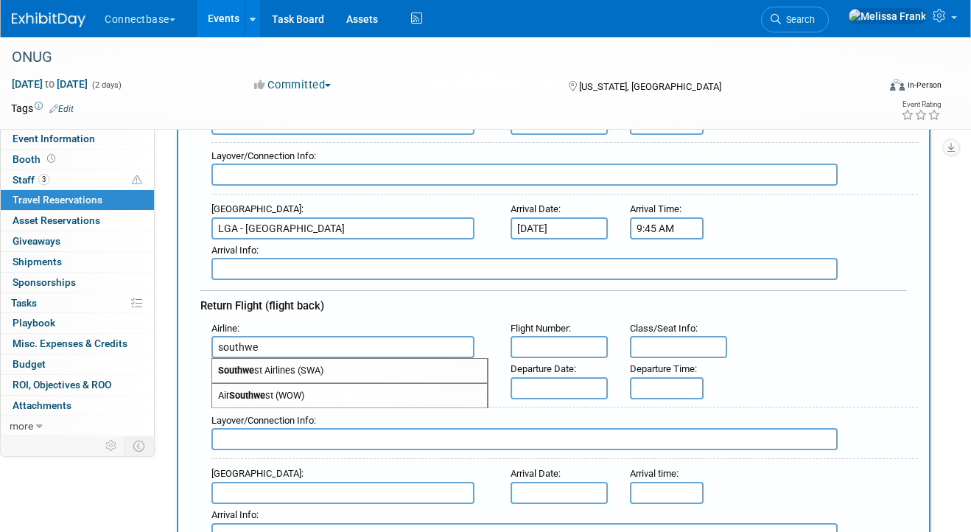
click at [355, 370] on span "Southwe st Airlines (SWA)" at bounding box center [349, 371] width 275 height 24
type input "Southwest Airlines (SWA)"
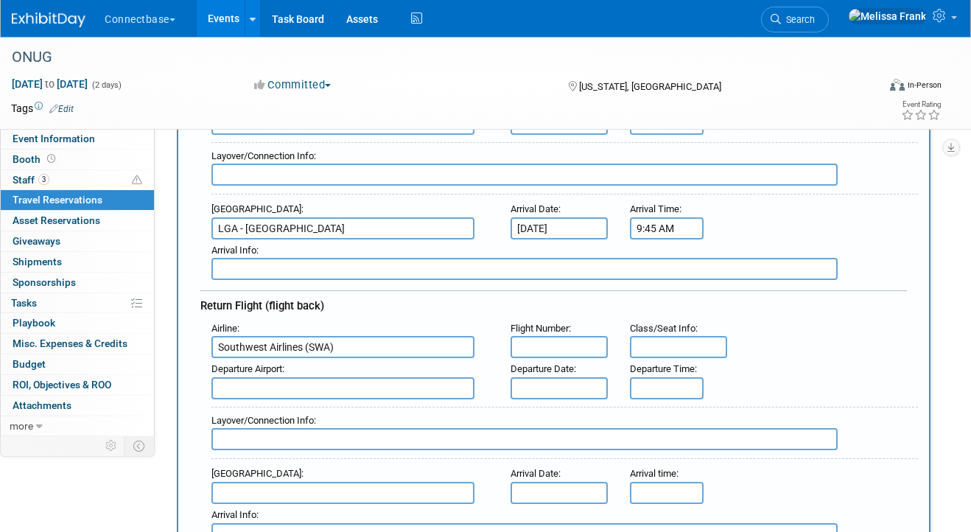
click at [332, 387] on input "text" at bounding box center [342, 388] width 263 height 22
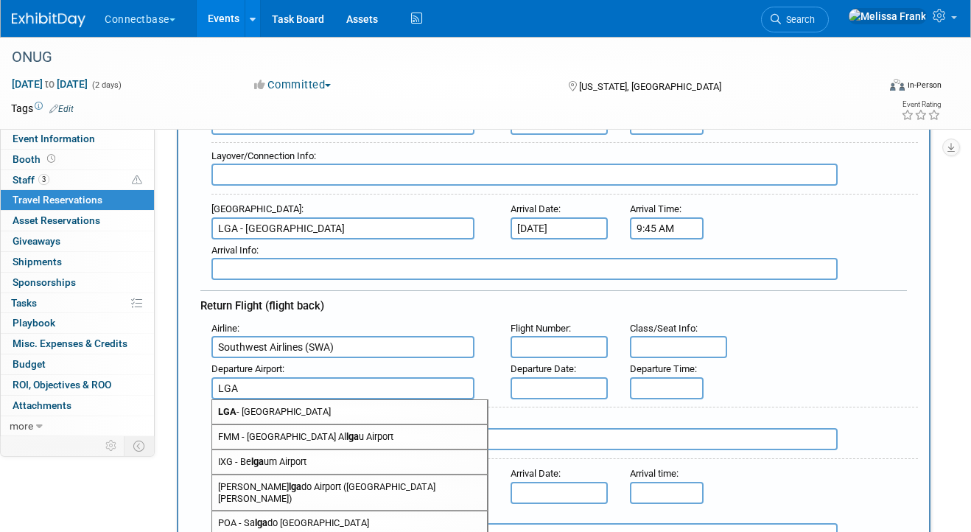
click at [339, 418] on span "LGA - La Guardia Airport" at bounding box center [349, 412] width 275 height 24
type input "LGA - La Guardia Airport"
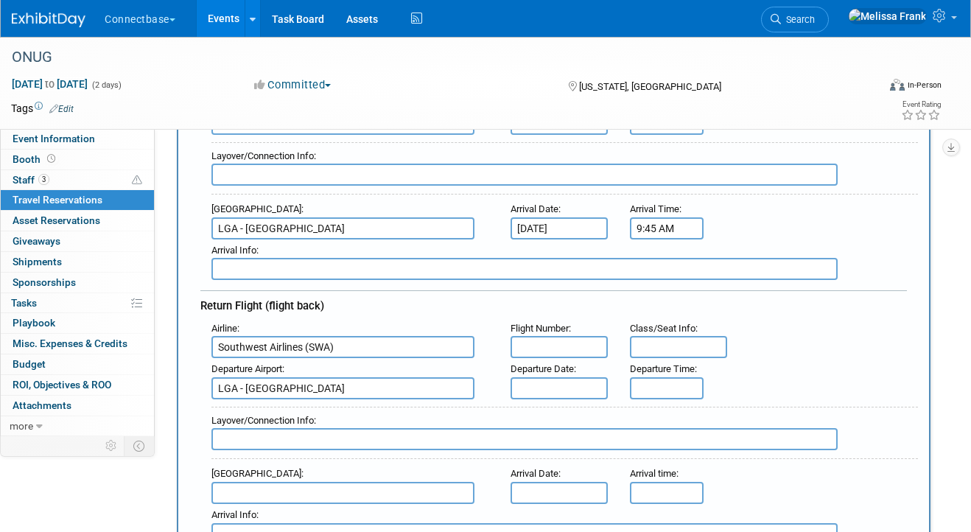
click at [537, 377] on input "text" at bounding box center [558, 388] width 97 height 22
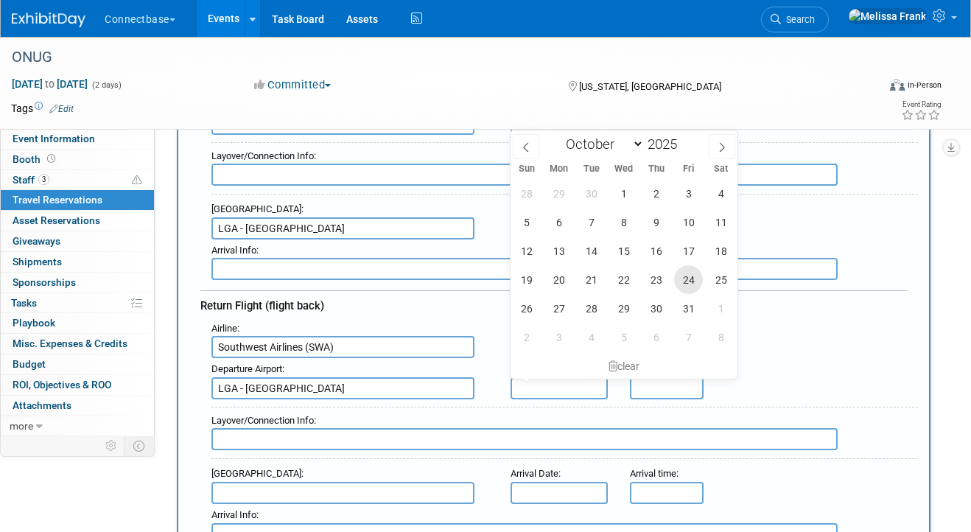
click at [680, 278] on span "24" at bounding box center [688, 279] width 29 height 29
type input "Oct 24, 2025"
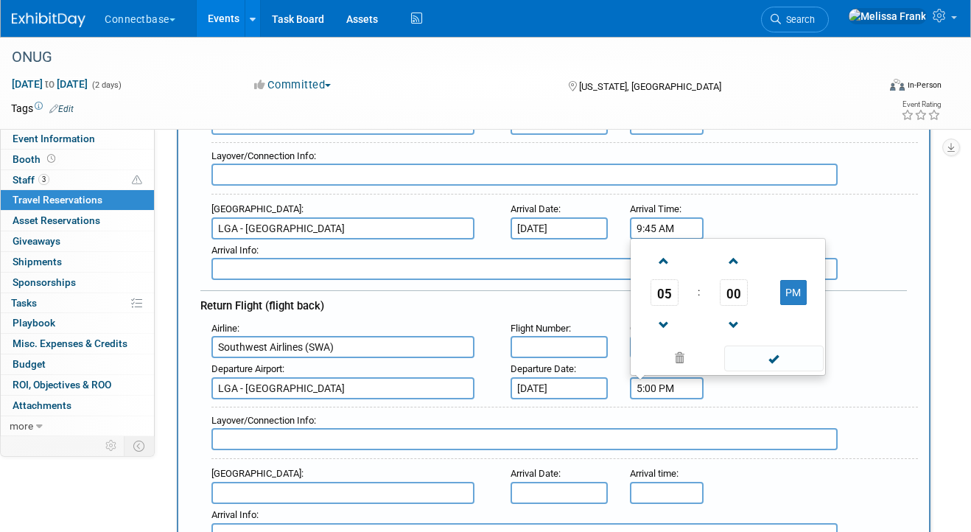
click at [672, 384] on input "5:00 PM" at bounding box center [667, 388] width 74 height 22
click at [663, 295] on span "05" at bounding box center [664, 292] width 28 height 27
click at [661, 246] on td "12" at bounding box center [656, 244] width 47 height 40
click at [725, 281] on span "00" at bounding box center [733, 292] width 28 height 27
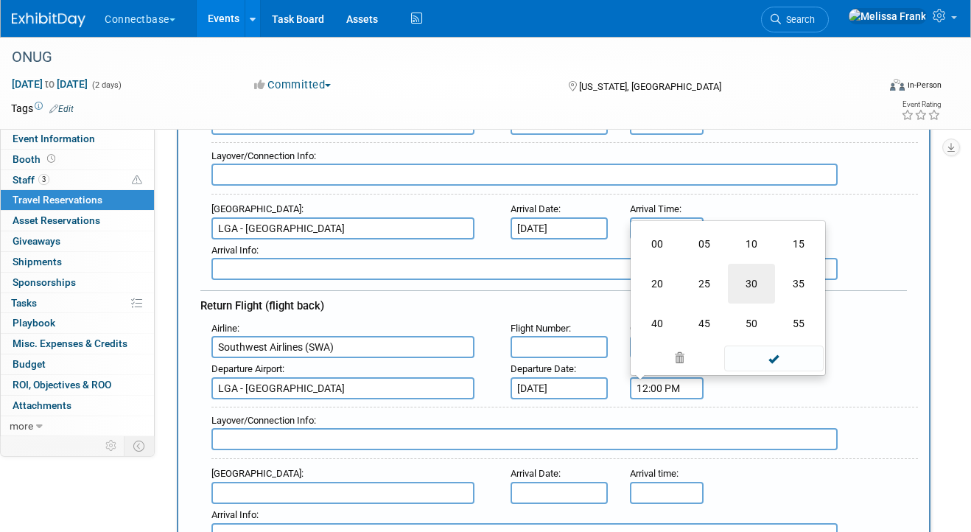
click at [747, 274] on td "30" at bounding box center [751, 284] width 47 height 40
type input "12:30 PM"
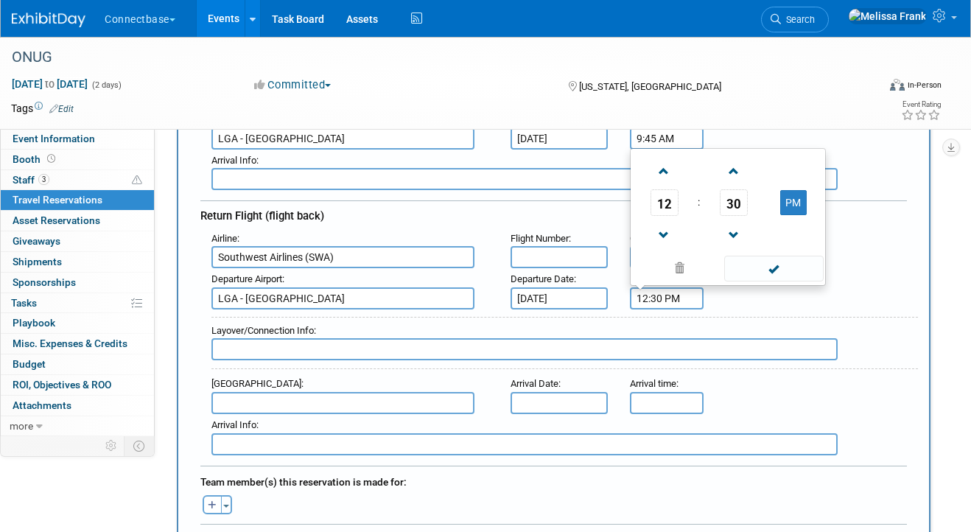
scroll to position [402, 0]
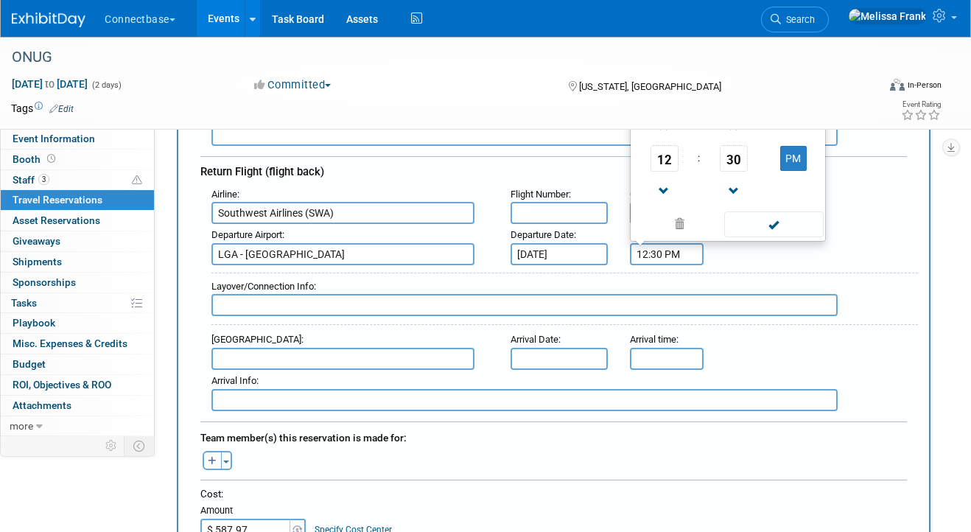
click at [243, 355] on input "text" at bounding box center [342, 359] width 263 height 22
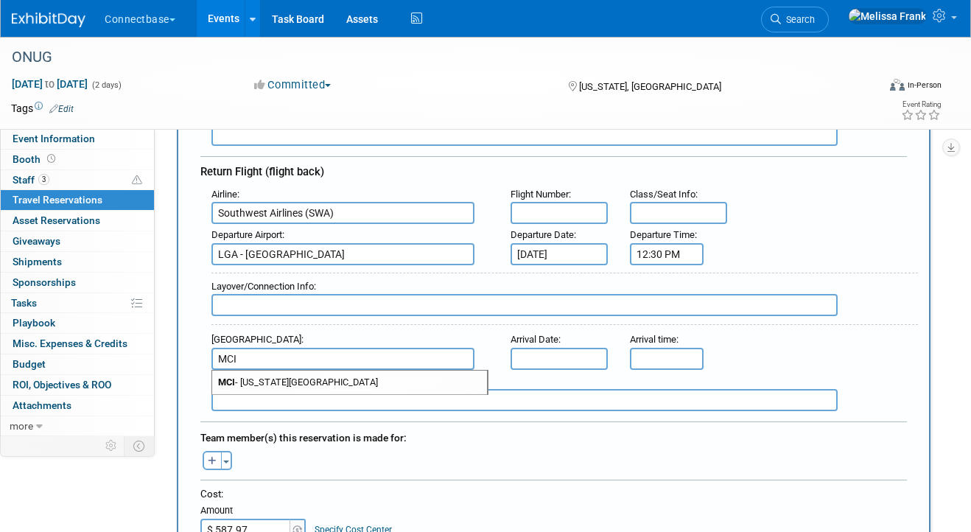
click at [292, 376] on span "MCI - Kansas City International Airport" at bounding box center [349, 382] width 275 height 24
type input "MCI - Kansas City International Airport"
click at [555, 353] on input "text" at bounding box center [558, 359] width 97 height 22
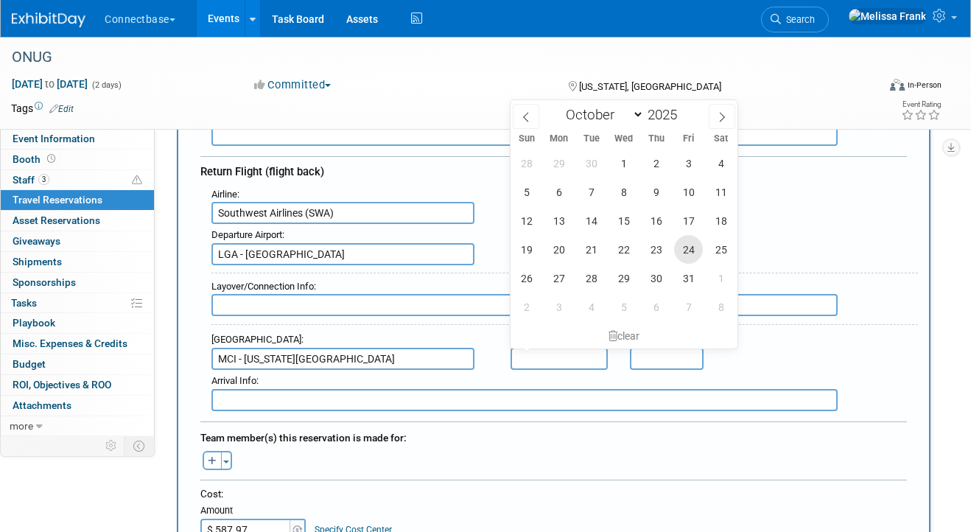
click at [689, 244] on span "24" at bounding box center [688, 249] width 29 height 29
type input "Oct 24, 2025"
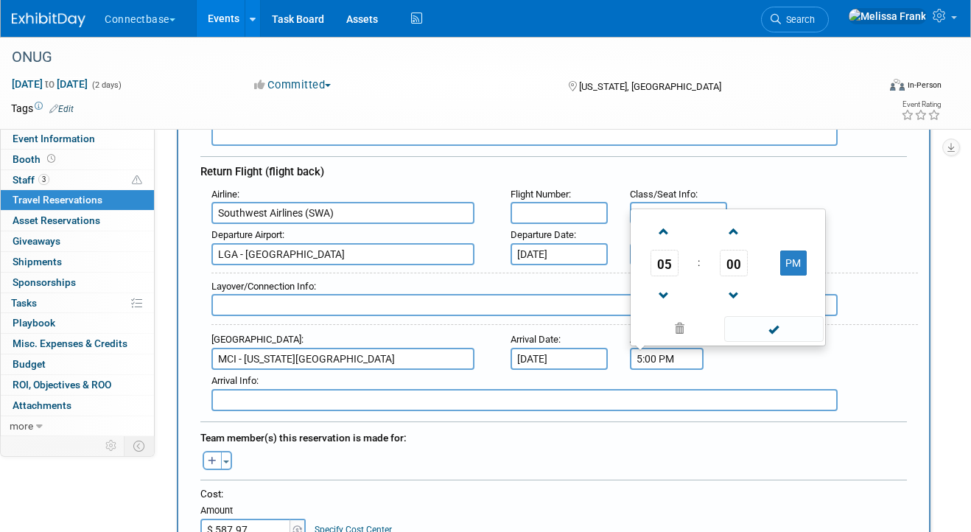
click at [669, 362] on input "5:00 PM" at bounding box center [667, 359] width 74 height 22
click at [663, 267] on span "05" at bounding box center [664, 263] width 28 height 27
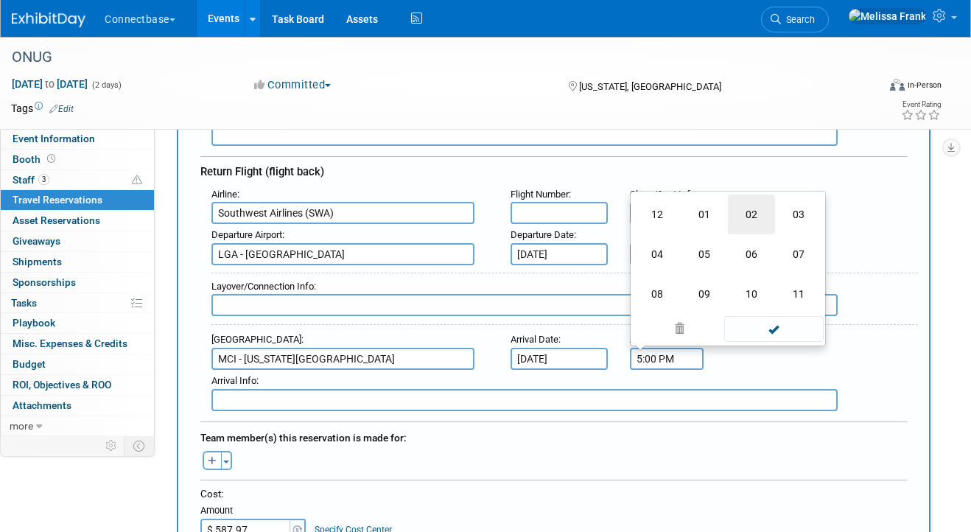
click at [749, 212] on td "02" at bounding box center [751, 214] width 47 height 40
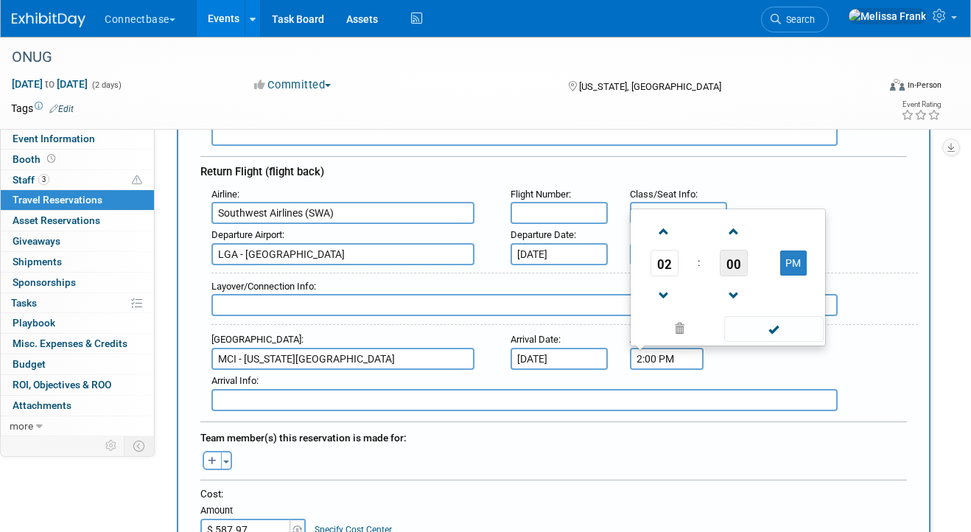
click at [735, 267] on span "00" at bounding box center [733, 263] width 28 height 27
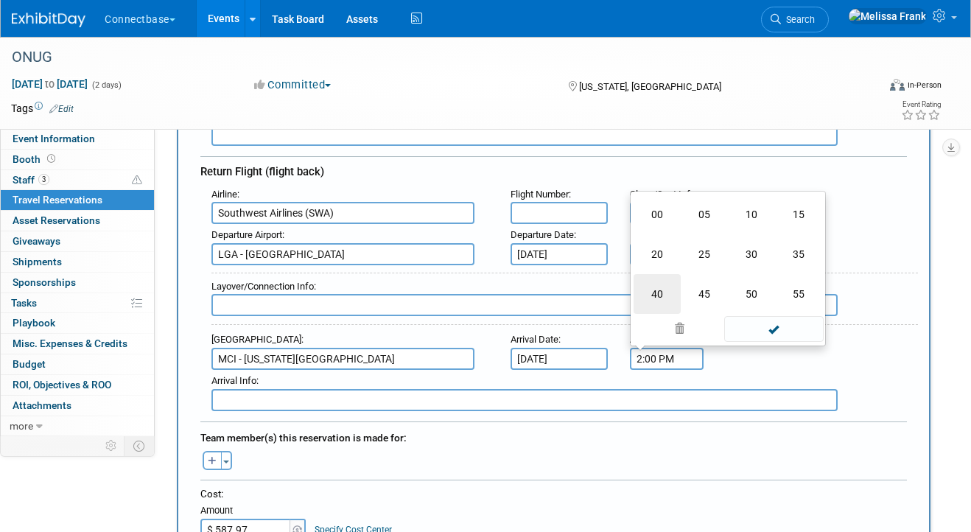
click at [658, 291] on td "40" at bounding box center [656, 294] width 47 height 40
type input "2:40 PM"
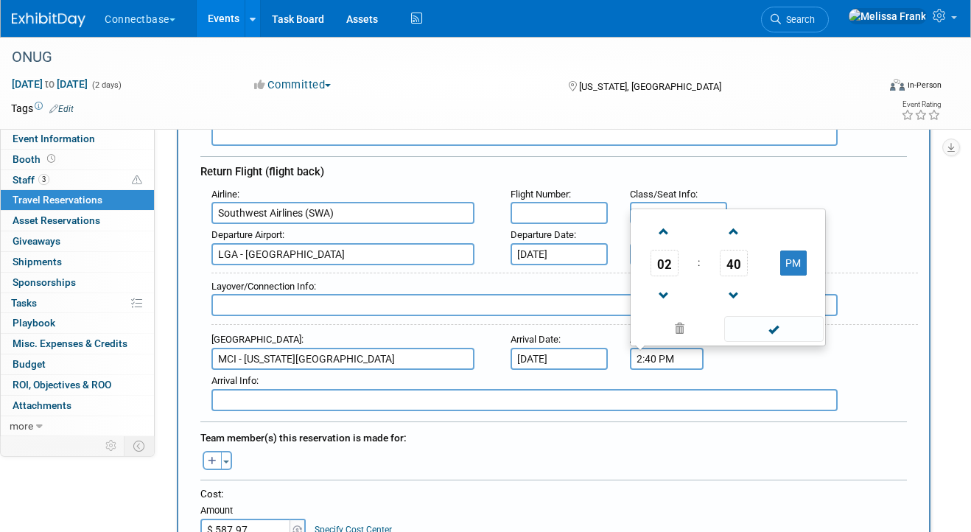
click at [865, 261] on div "Departure Airport : LGA - La Guardia Airport Departure Date : Oct 24, 2025 Depa…" at bounding box center [558, 244] width 717 height 41
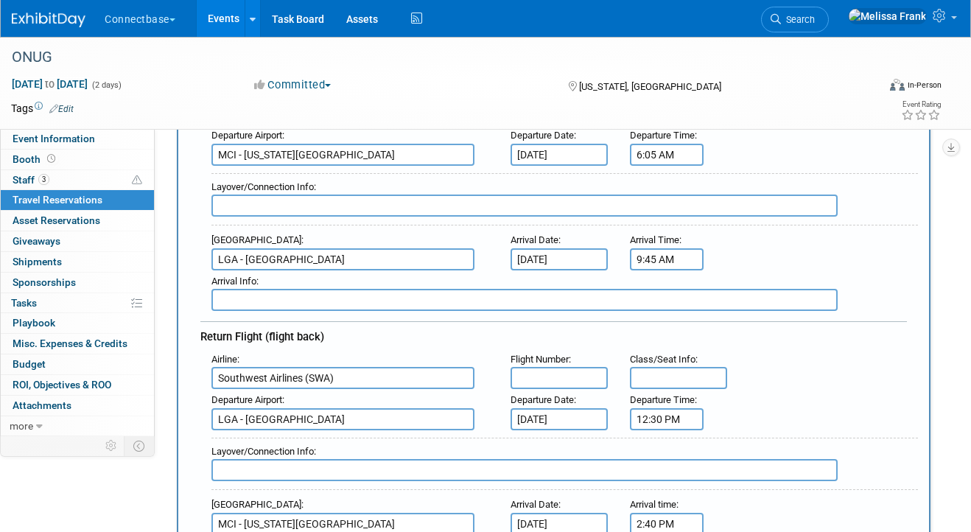
scroll to position [315, 0]
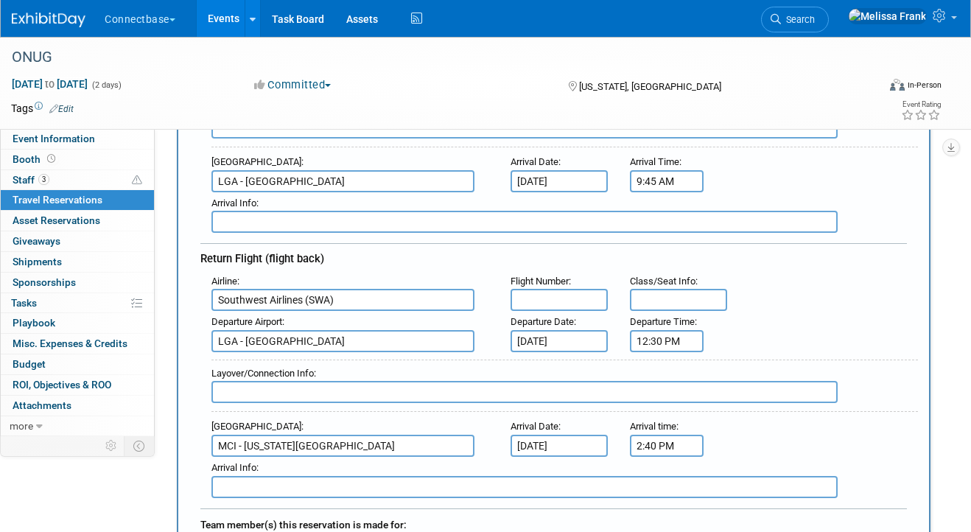
click at [534, 297] on input "text" at bounding box center [558, 300] width 97 height 22
paste input "# 3533"
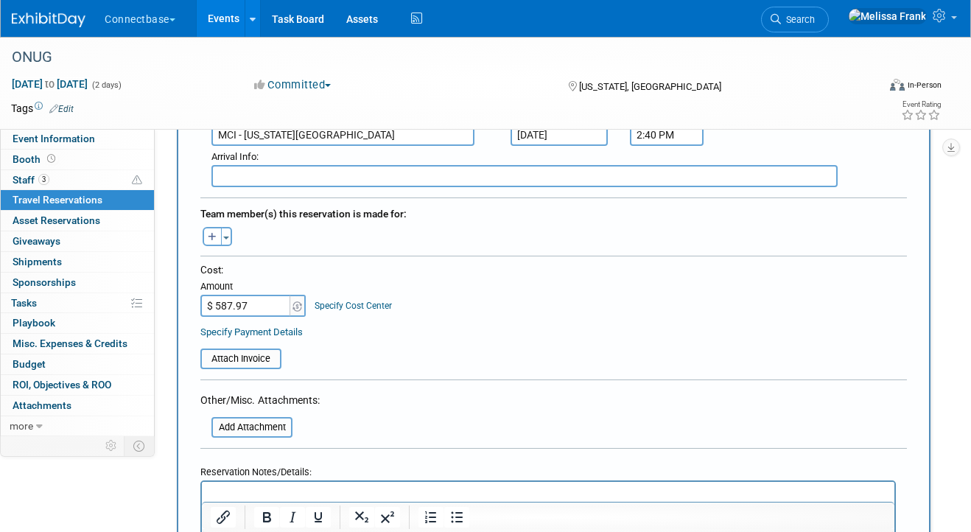
scroll to position [647, 0]
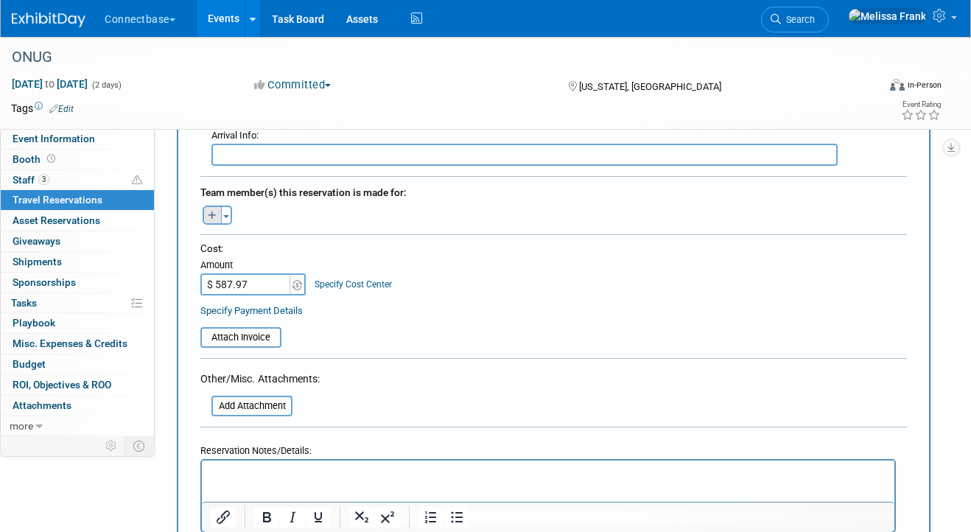
type input "# 3533"
click at [213, 217] on button "button" at bounding box center [212, 214] width 19 height 19
select select
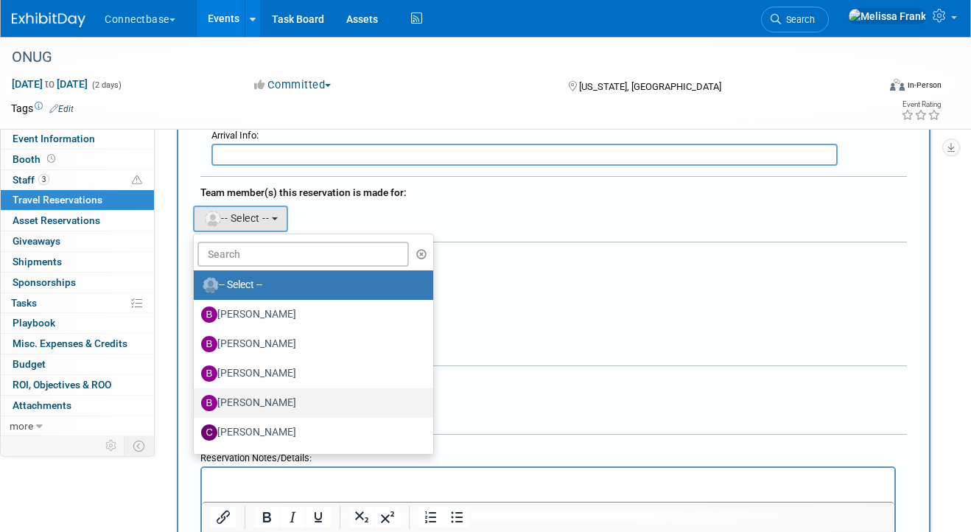
click at [270, 391] on label "Brian Maggiacomo" at bounding box center [309, 403] width 217 height 24
click at [196, 396] on input "Brian Maggiacomo" at bounding box center [191, 401] width 10 height 10
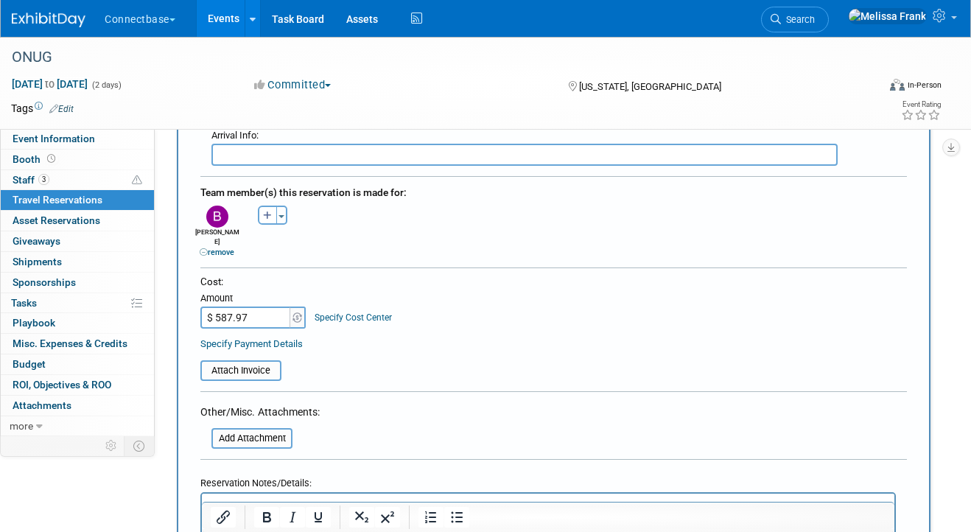
click at [218, 247] on link "remove" at bounding box center [217, 252] width 35 height 10
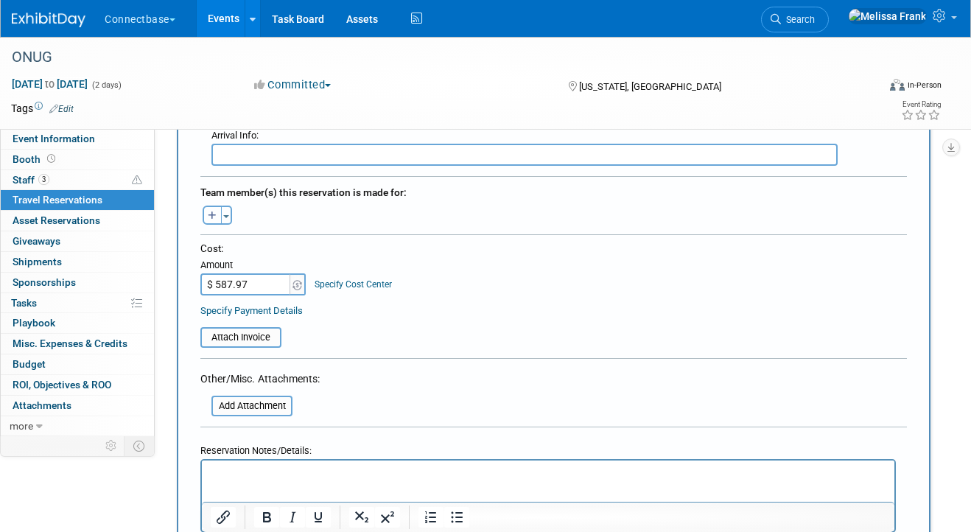
click at [211, 211] on icon "button" at bounding box center [212, 216] width 9 height 10
select select
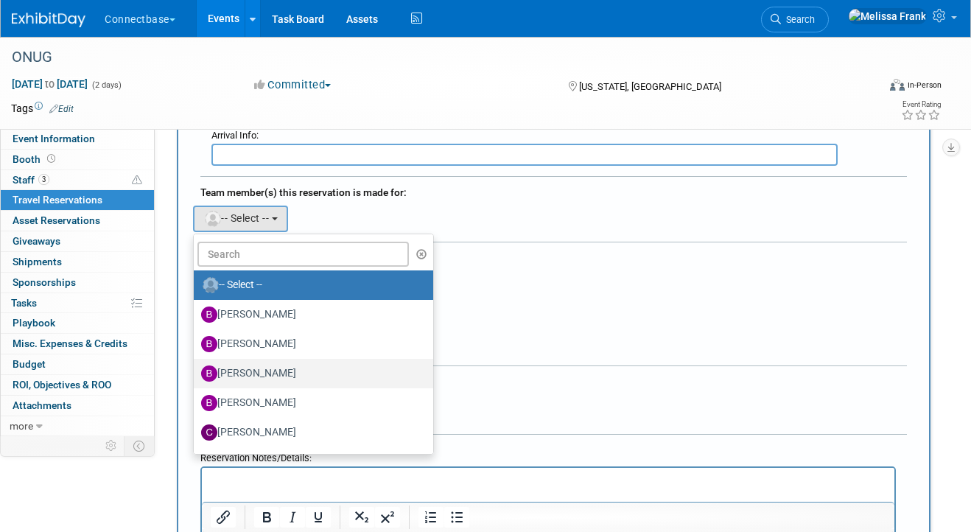
click at [249, 367] on label "Brian Duffner" at bounding box center [309, 374] width 217 height 24
click at [196, 367] on input "Brian Duffner" at bounding box center [191, 372] width 10 height 10
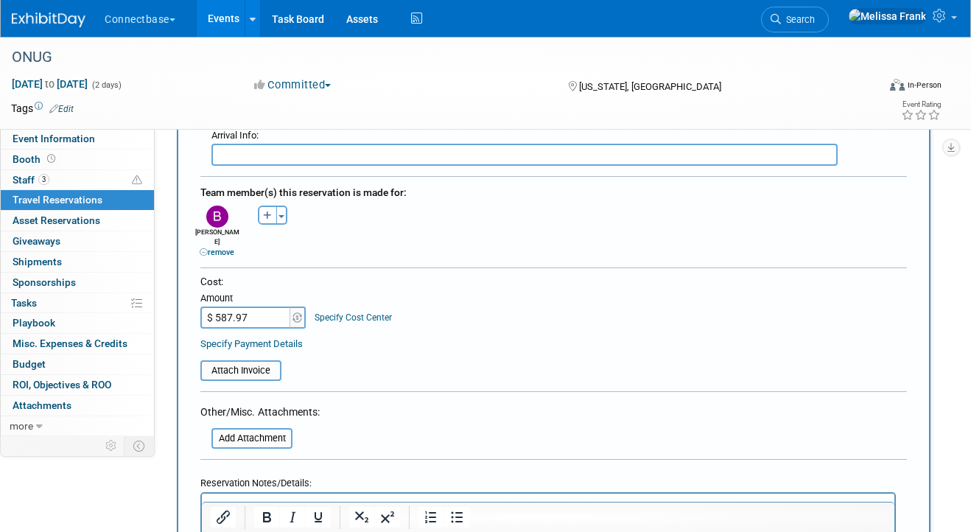
click at [461, 301] on div "Cost: Amount $ 587.97 Specify Cost Center Cost Center -- Not Specified --" at bounding box center [553, 302] width 706 height 54
click at [267, 362] on input "file" at bounding box center [192, 371] width 175 height 18
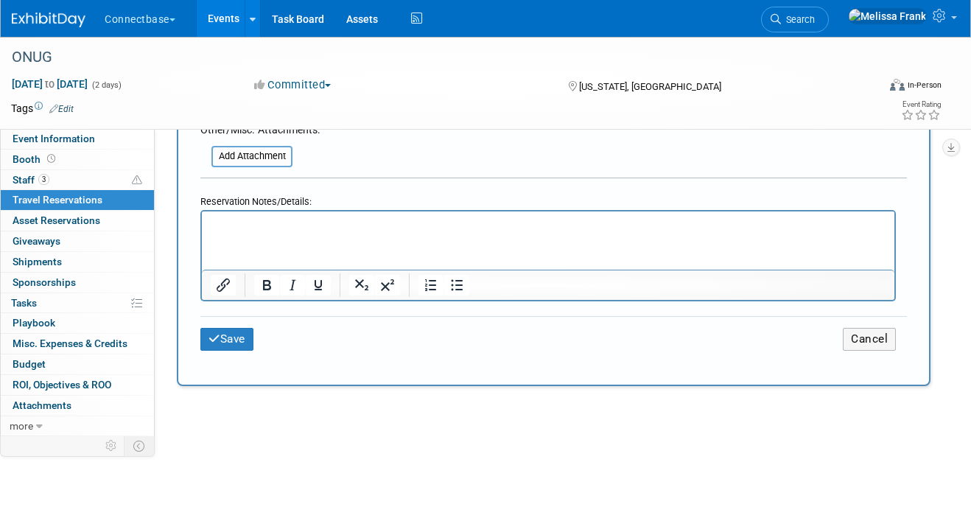
scroll to position [994, 0]
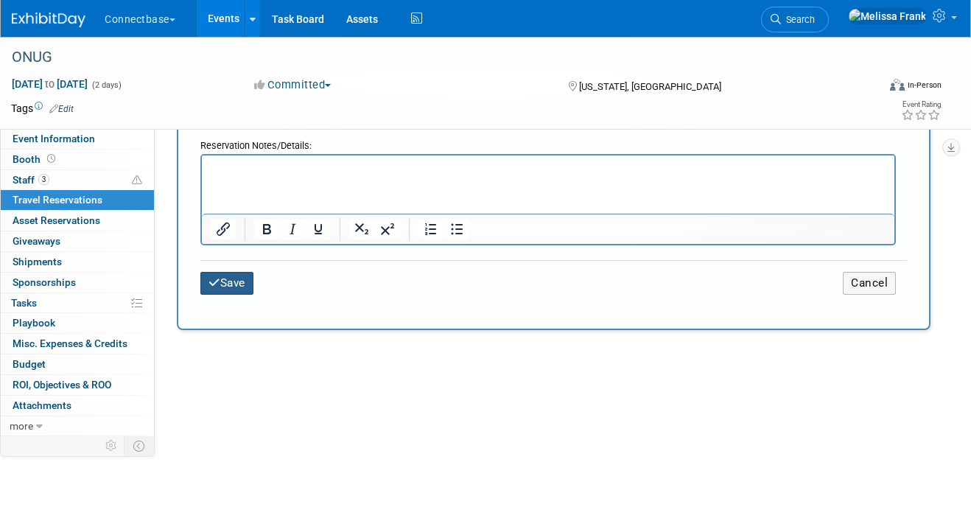
click at [230, 272] on button "Save" at bounding box center [226, 283] width 53 height 23
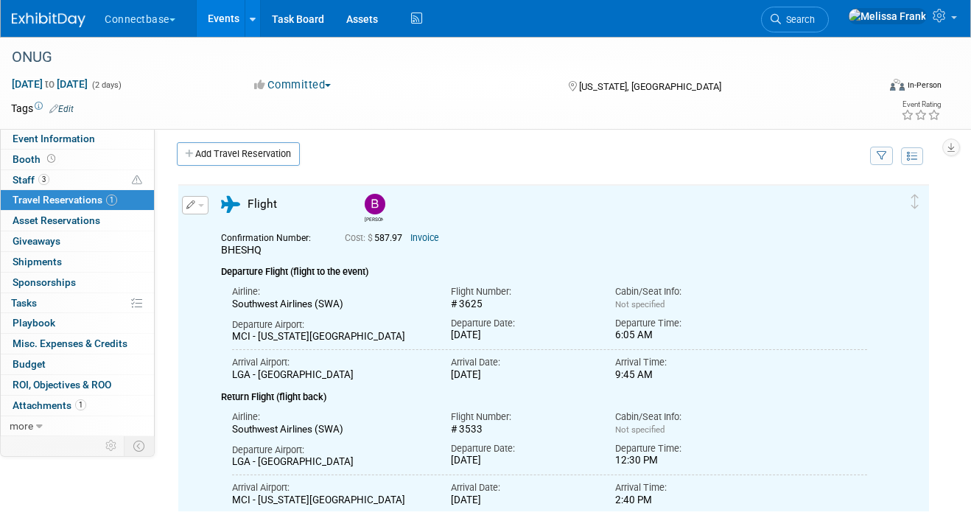
scroll to position [0, 0]
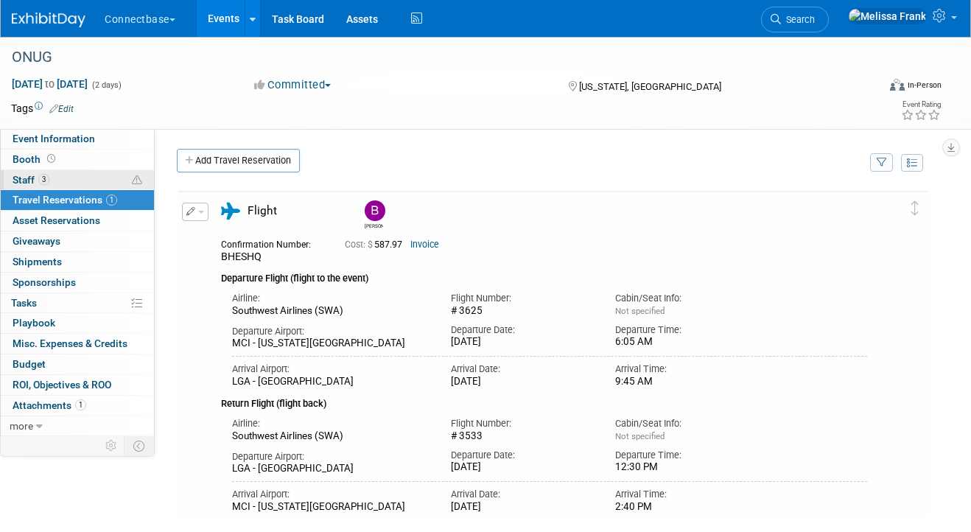
click at [82, 186] on link "3 Staff 3" at bounding box center [77, 180] width 153 height 20
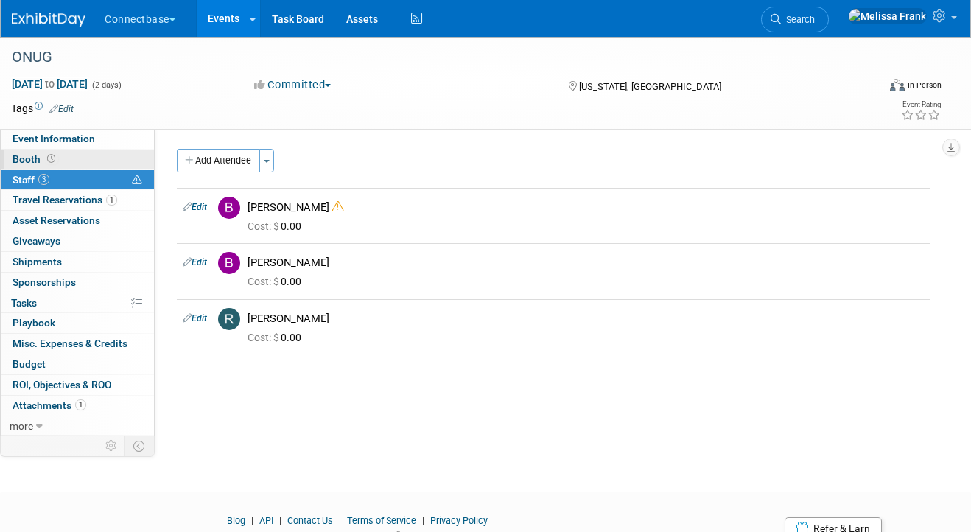
click at [49, 158] on icon at bounding box center [51, 159] width 8 height 8
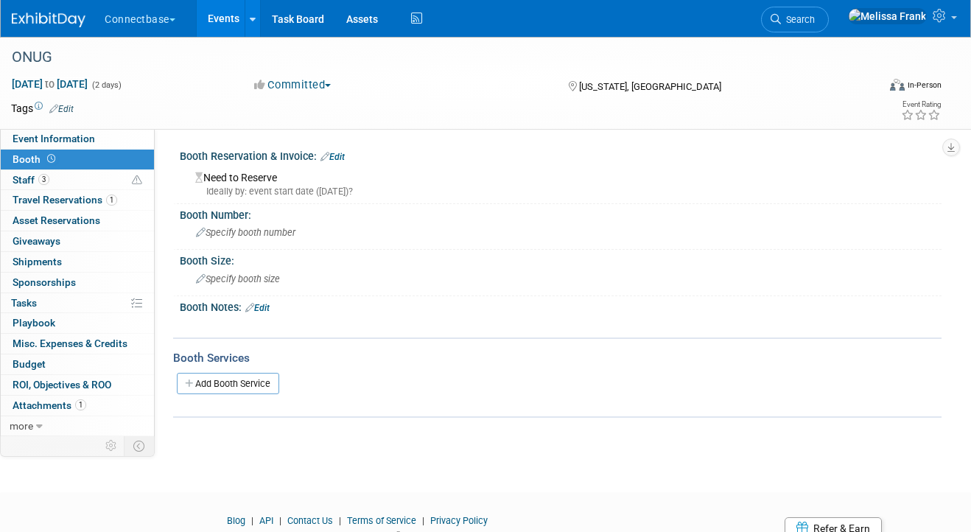
click at [228, 20] on link "Events" at bounding box center [224, 18] width 54 height 37
